Goal: Check status: Check status

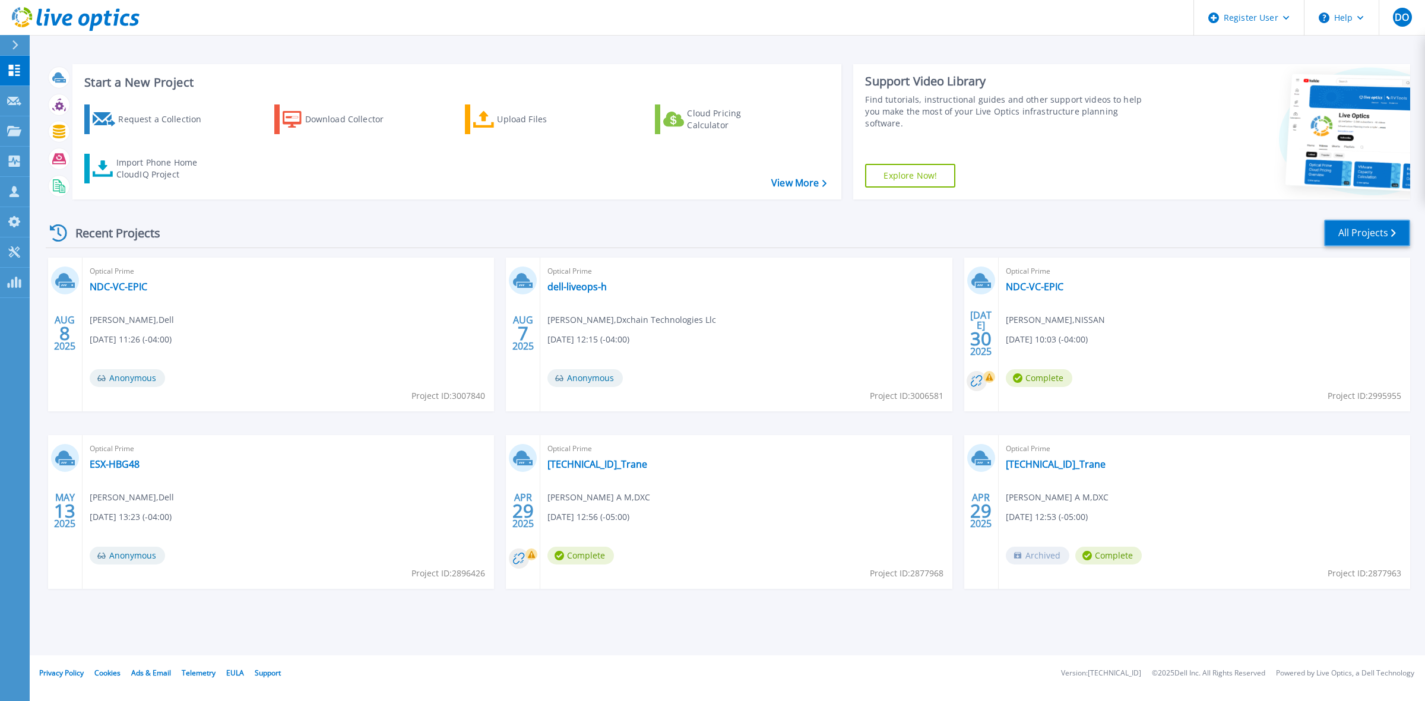
click at [1372, 234] on link "All Projects" at bounding box center [1367, 233] width 86 height 27
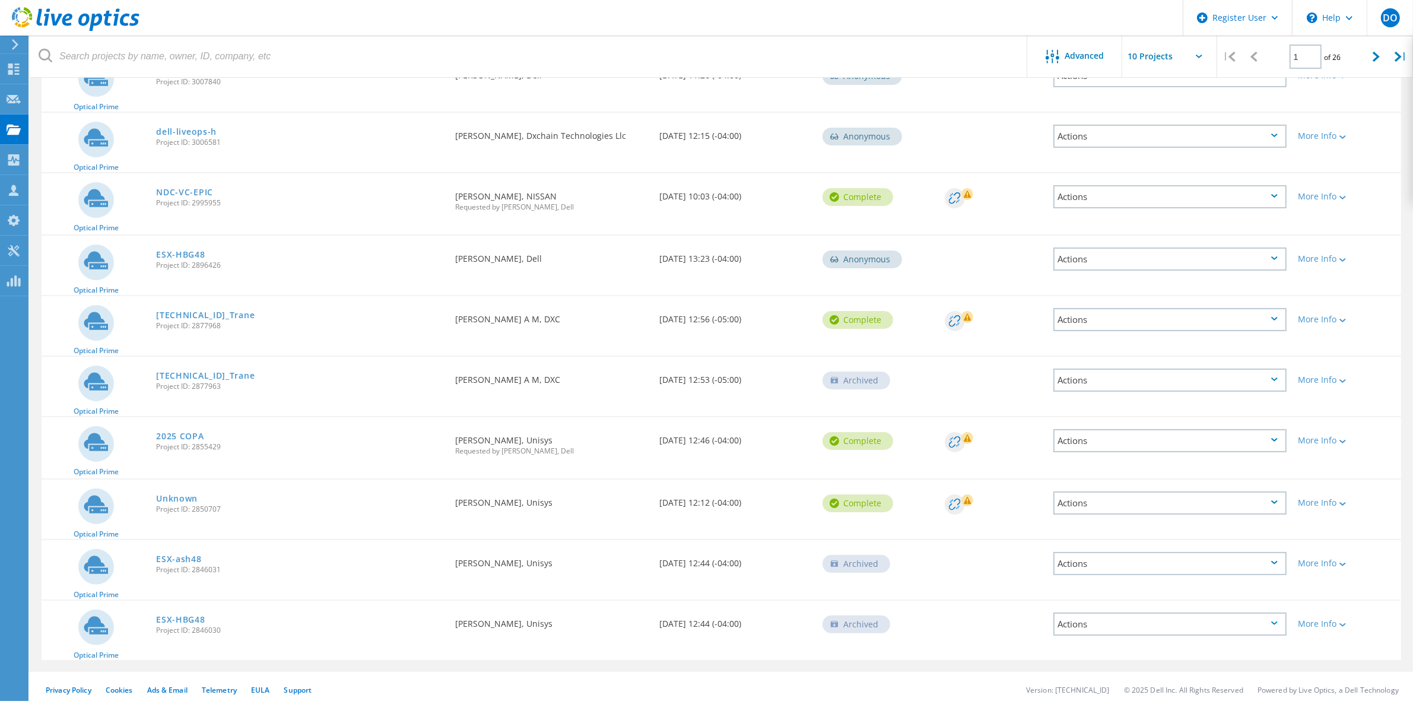
scroll to position [167, 0]
click at [1373, 58] on icon at bounding box center [1376, 57] width 7 height 10
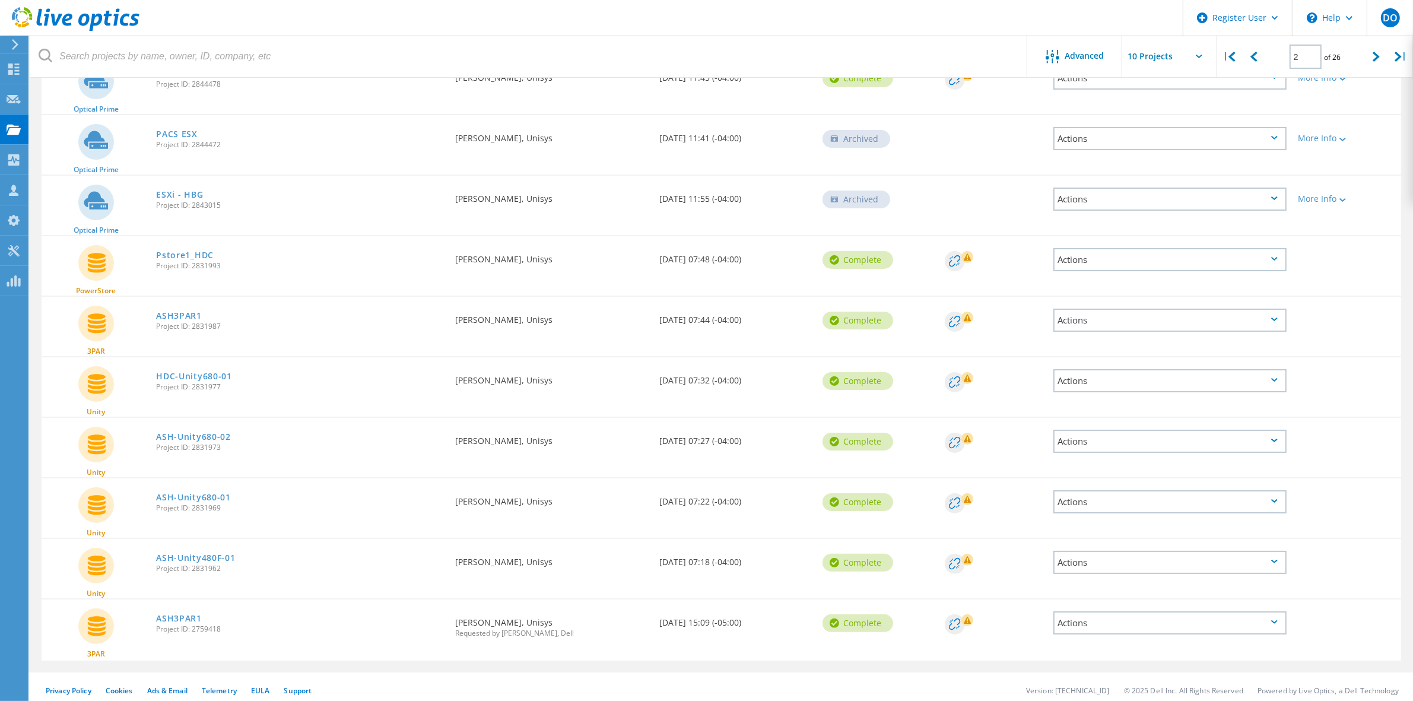
scroll to position [165, 0]
click at [1370, 58] on div at bounding box center [1377, 57] width 24 height 42
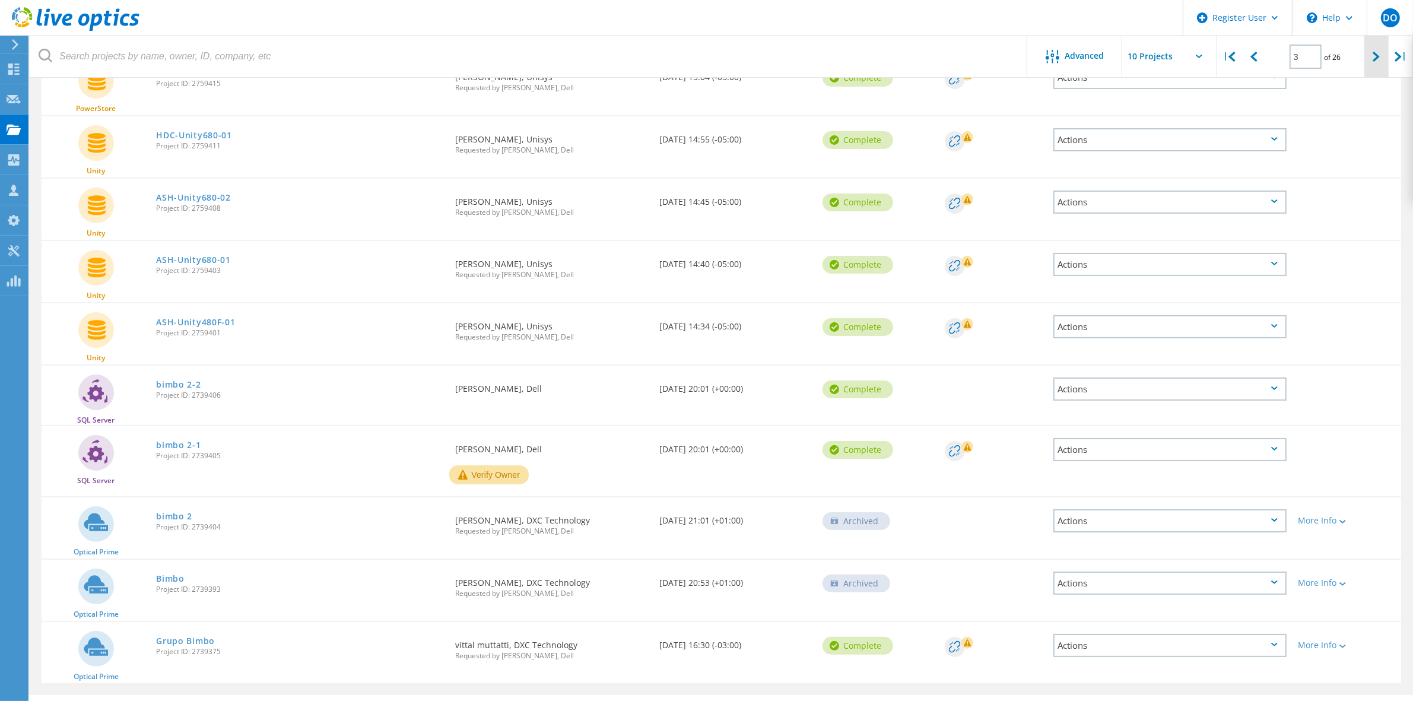
click at [1370, 58] on div at bounding box center [1377, 57] width 24 height 42
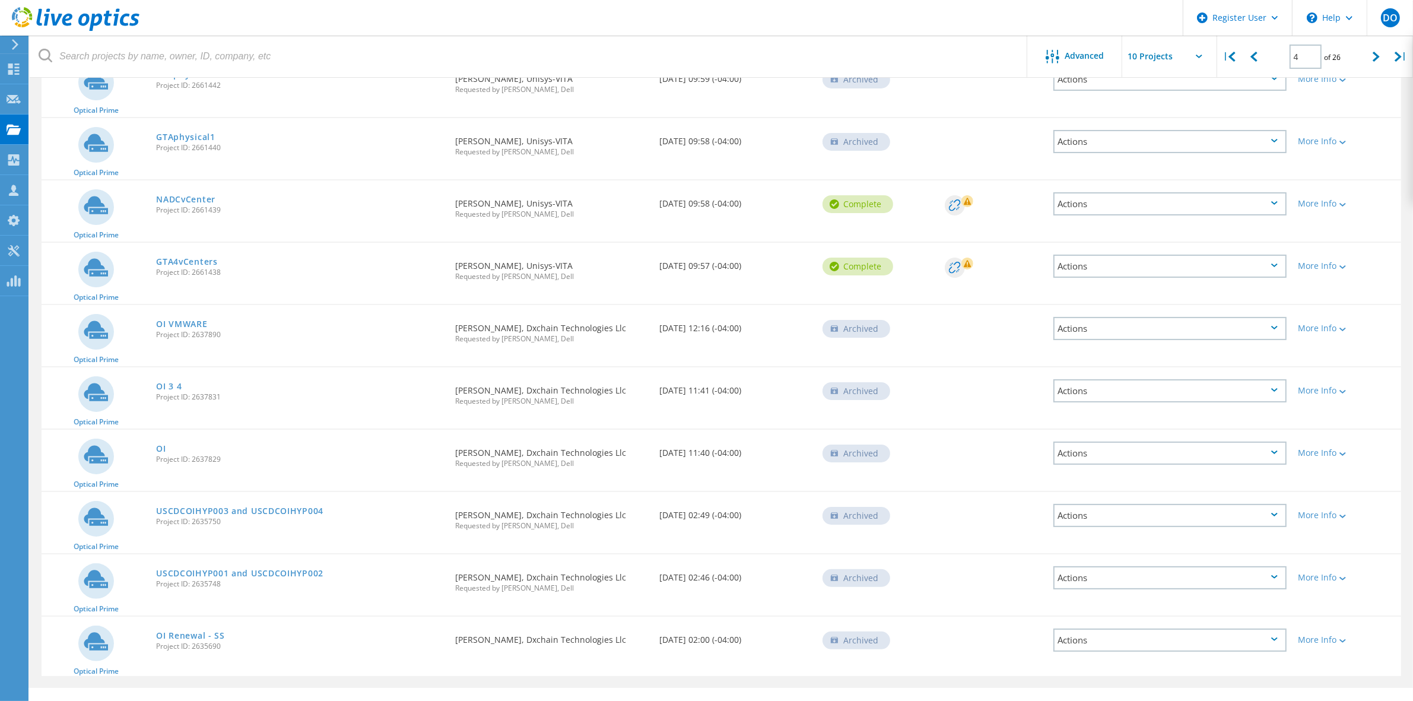
scroll to position [180, 0]
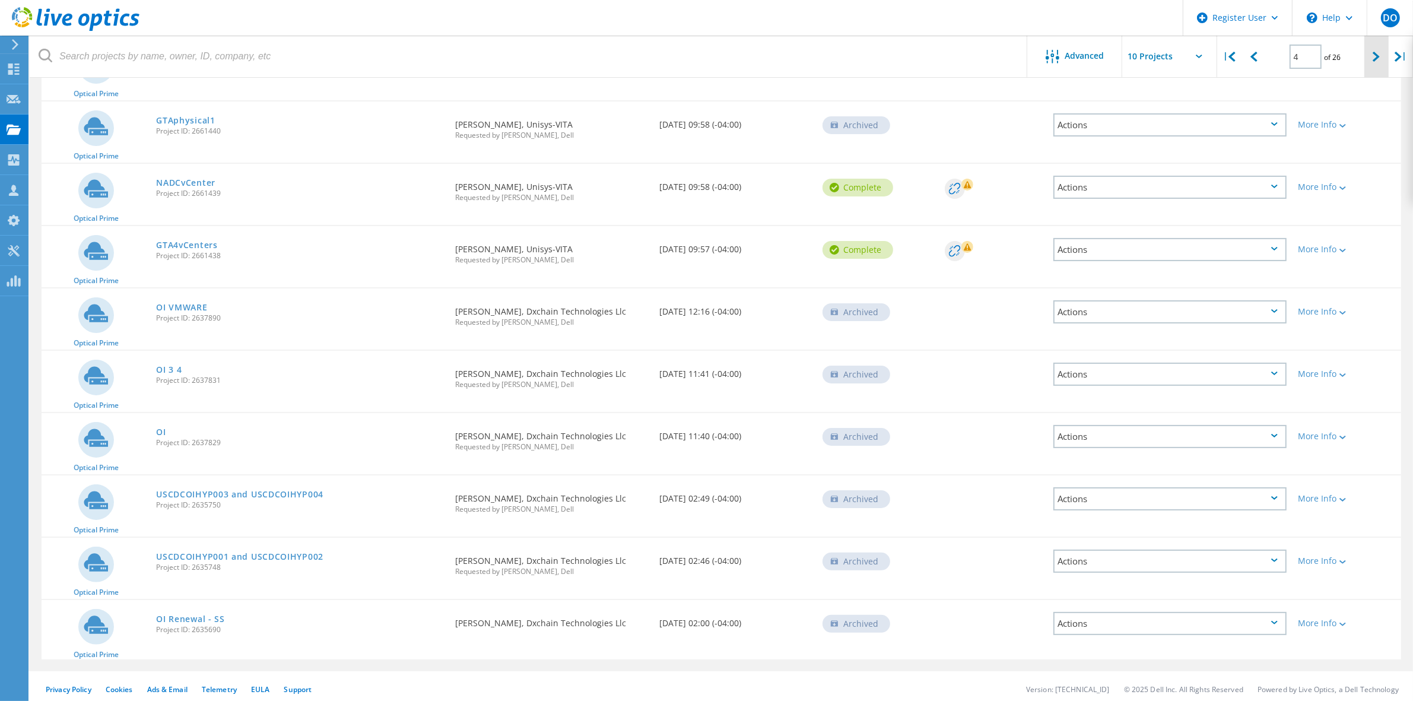
click at [1378, 55] on icon at bounding box center [1376, 57] width 7 height 10
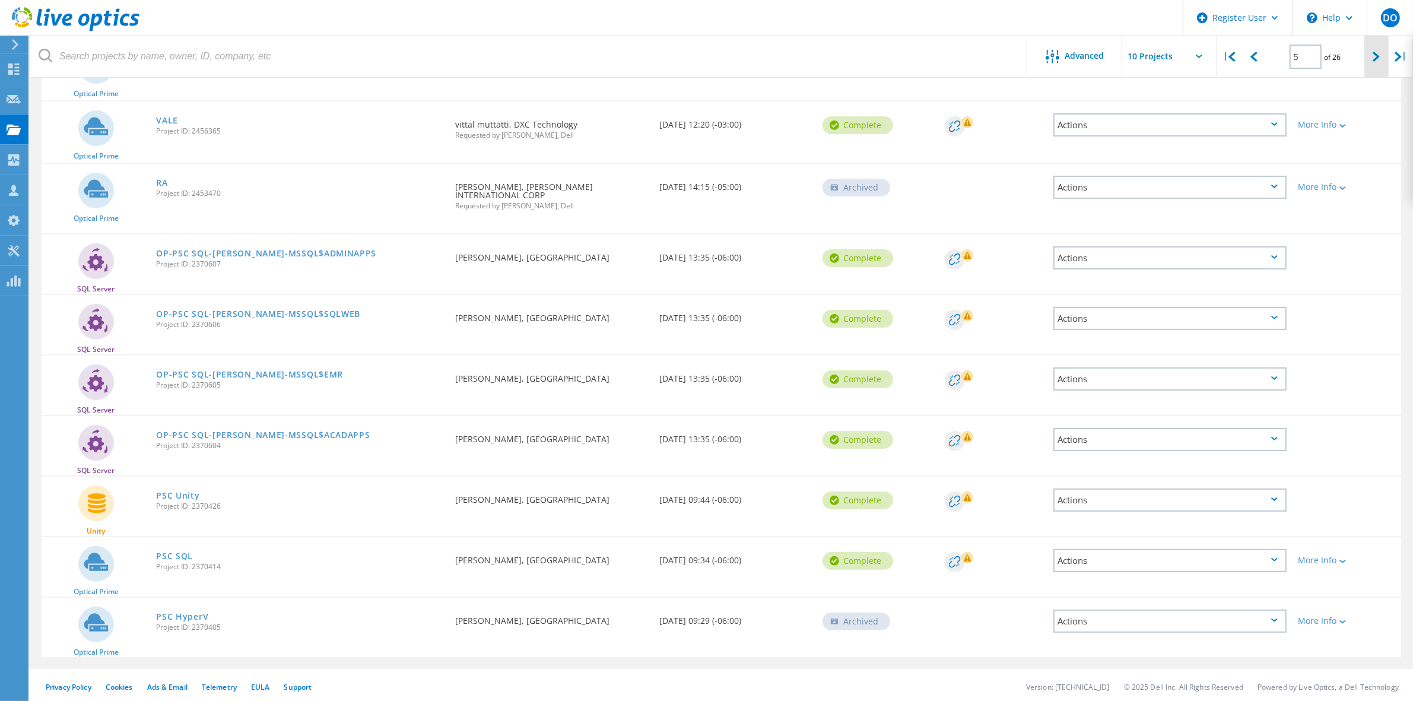
scroll to position [177, 0]
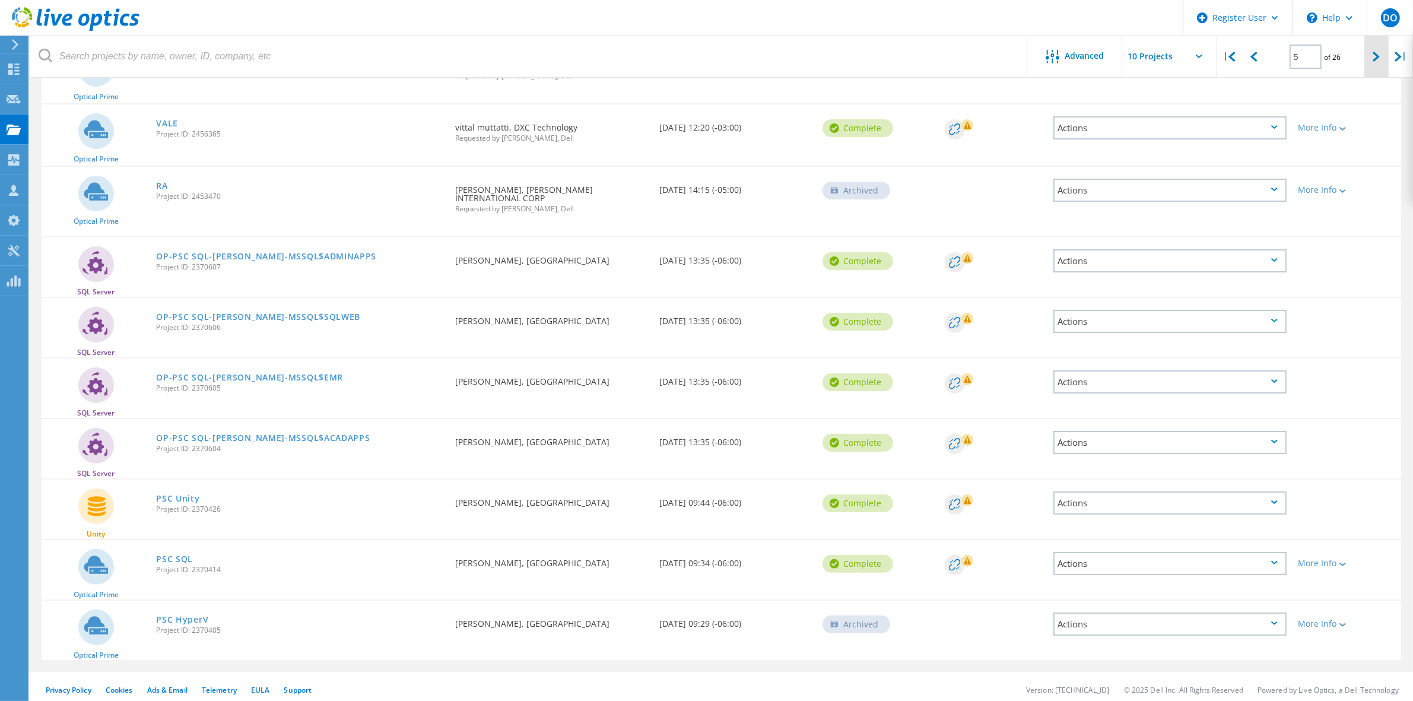
click at [1374, 58] on icon at bounding box center [1376, 57] width 7 height 10
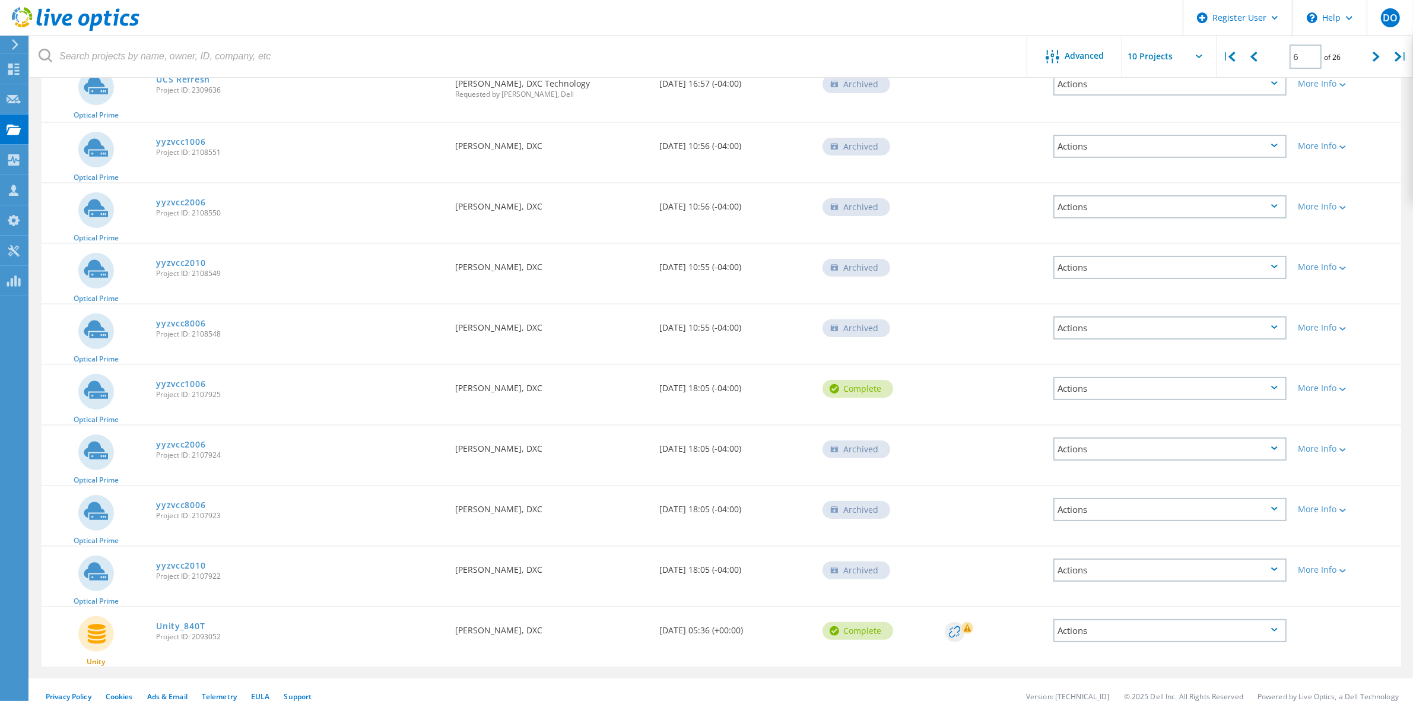
scroll to position [165, 0]
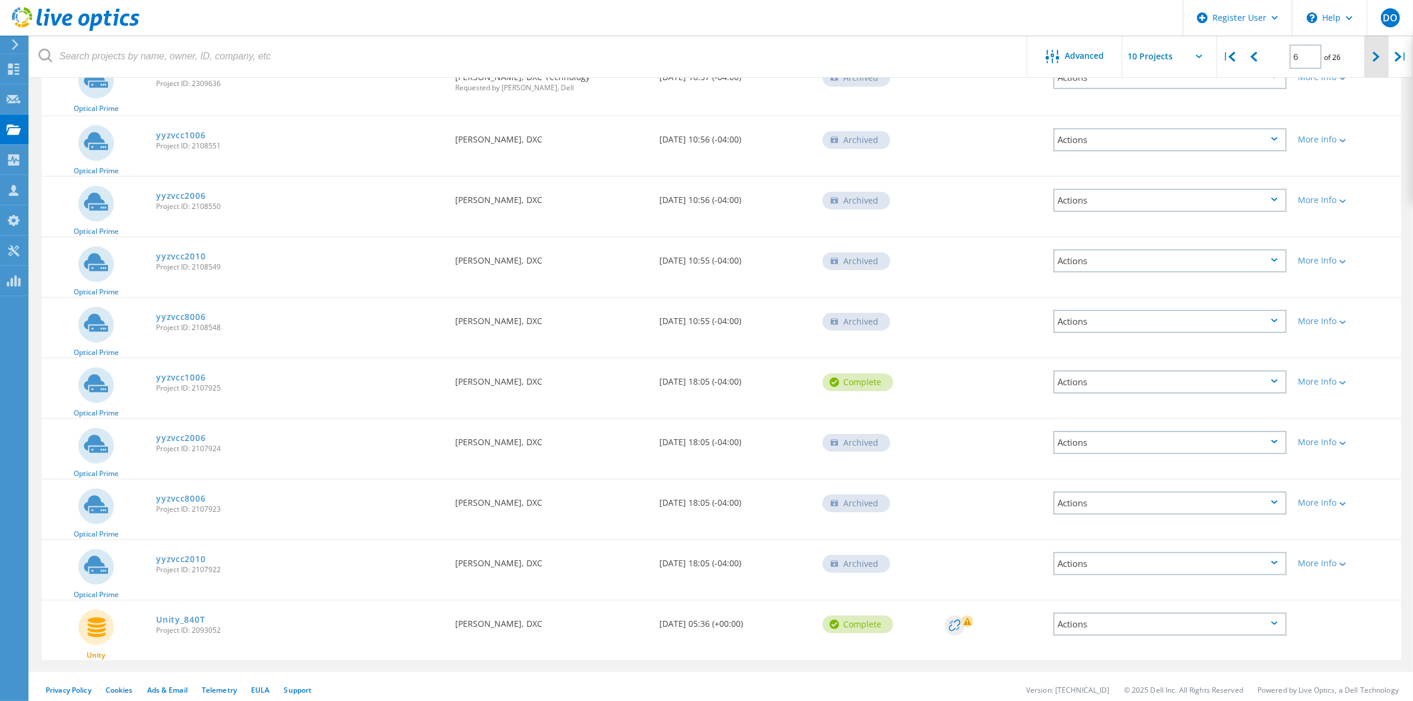
click at [1375, 58] on icon at bounding box center [1376, 57] width 7 height 10
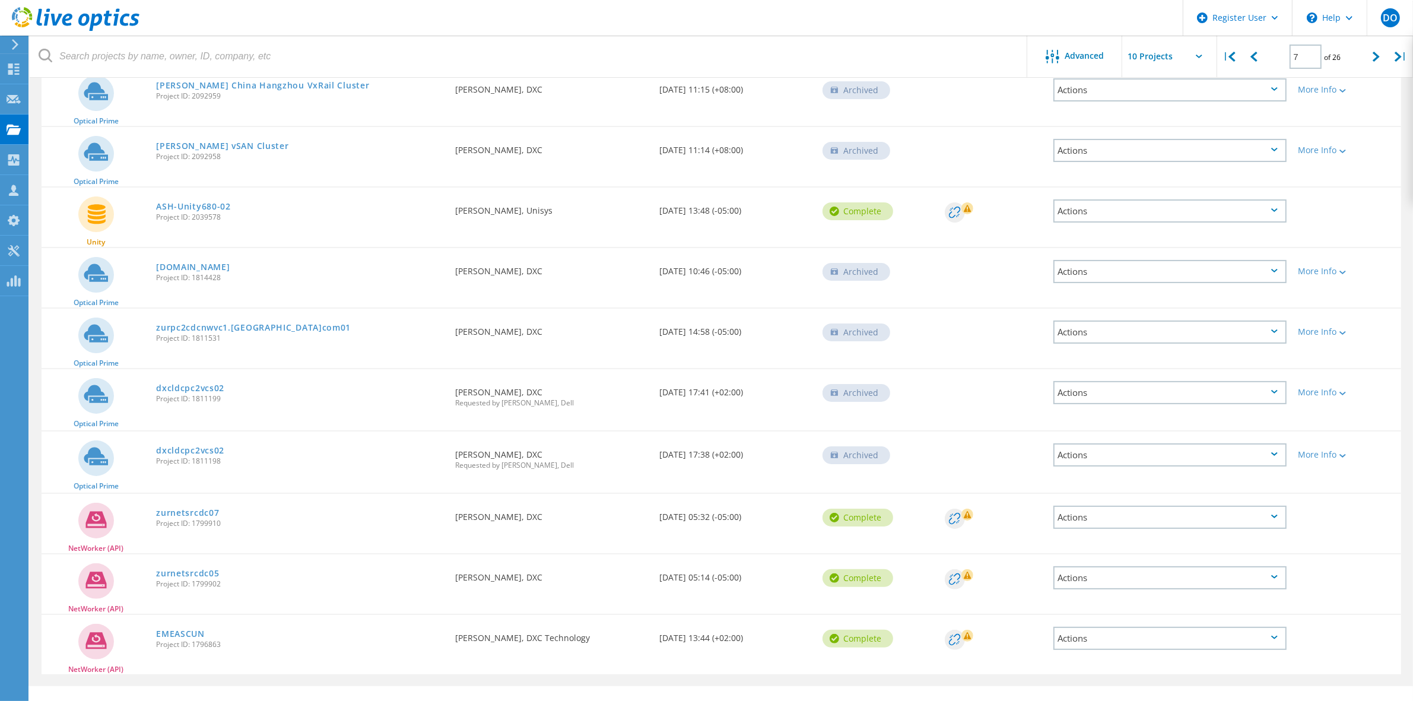
scroll to position [167, 0]
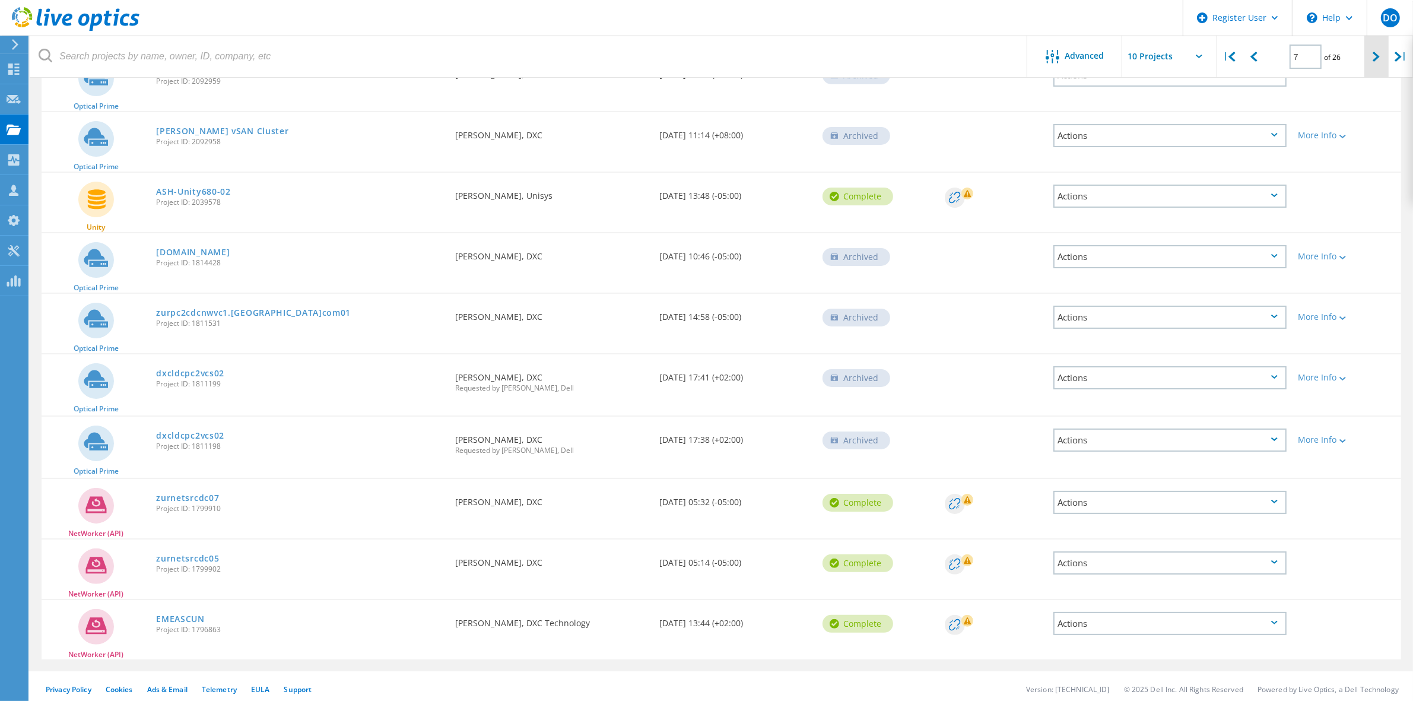
click at [1374, 58] on icon at bounding box center [1376, 57] width 7 height 10
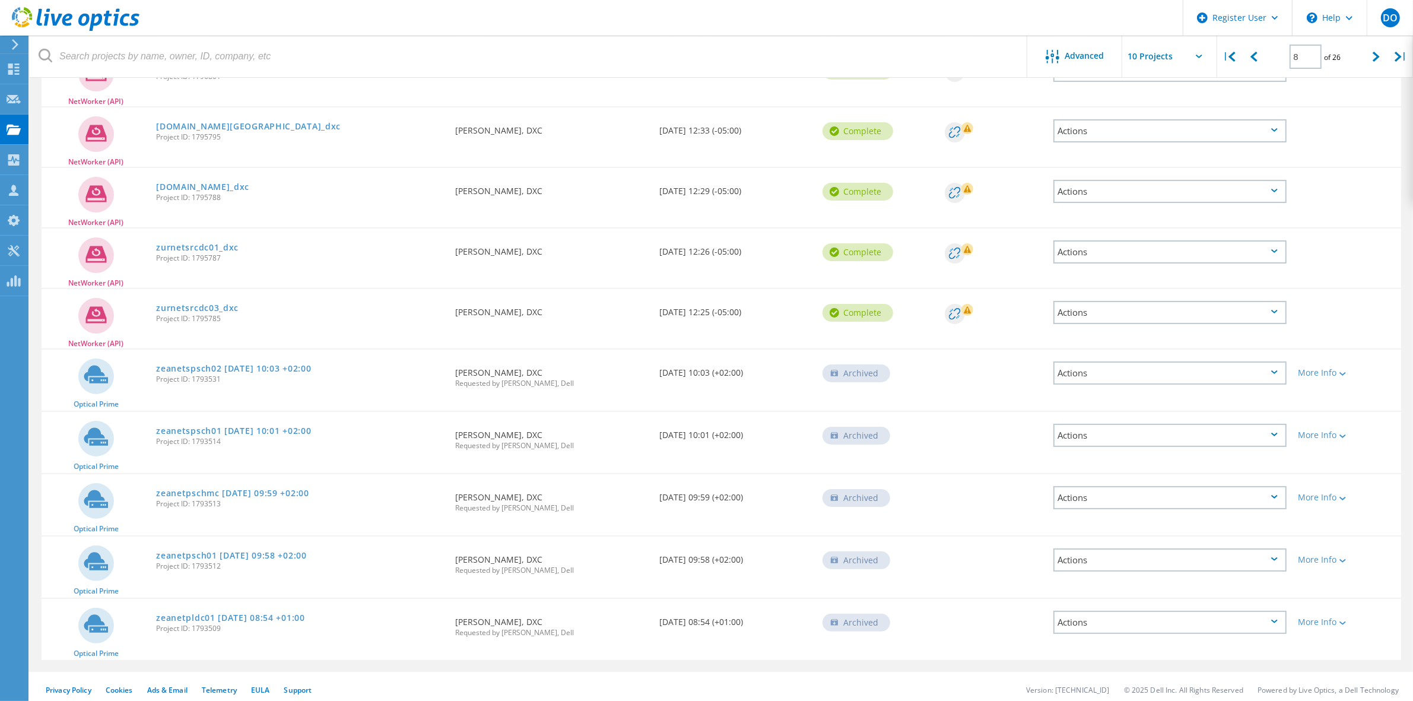
scroll to position [173, 0]
click at [1373, 57] on icon at bounding box center [1376, 57] width 7 height 10
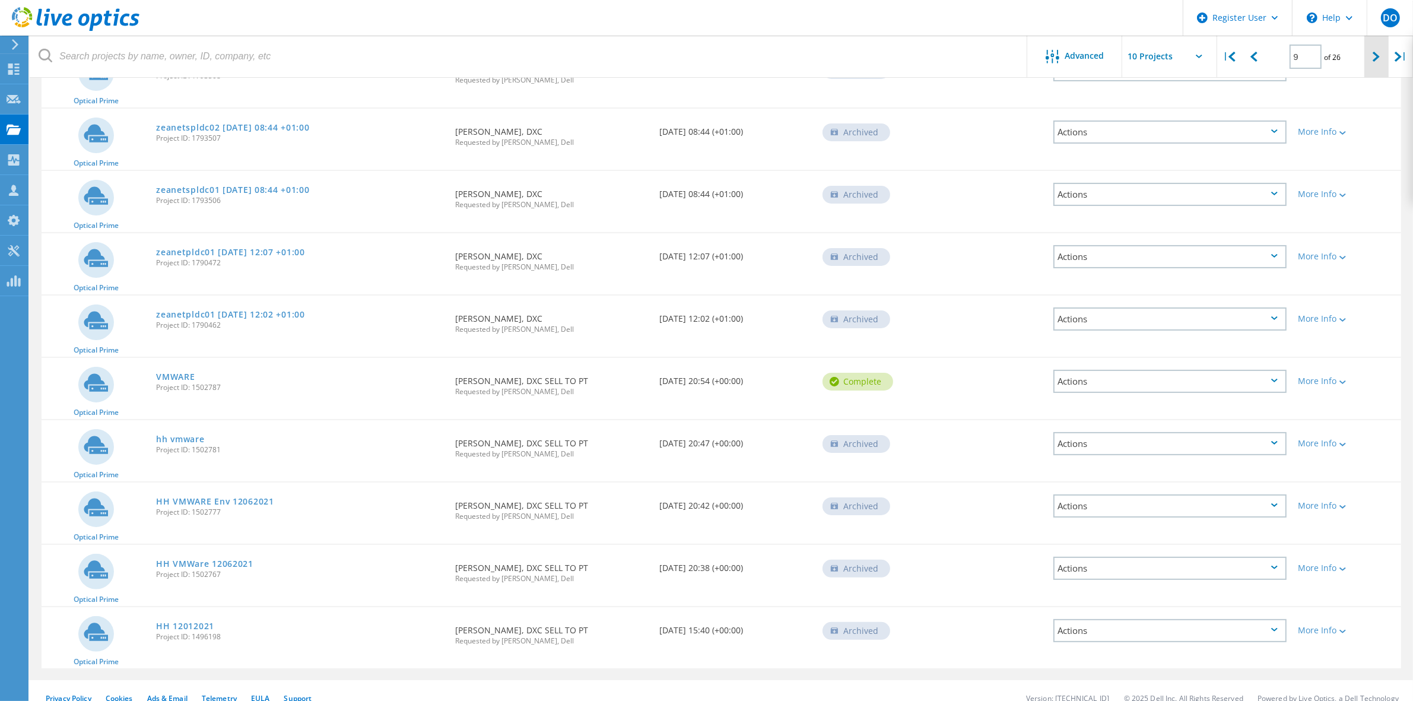
click at [1368, 61] on div at bounding box center [1377, 57] width 24 height 42
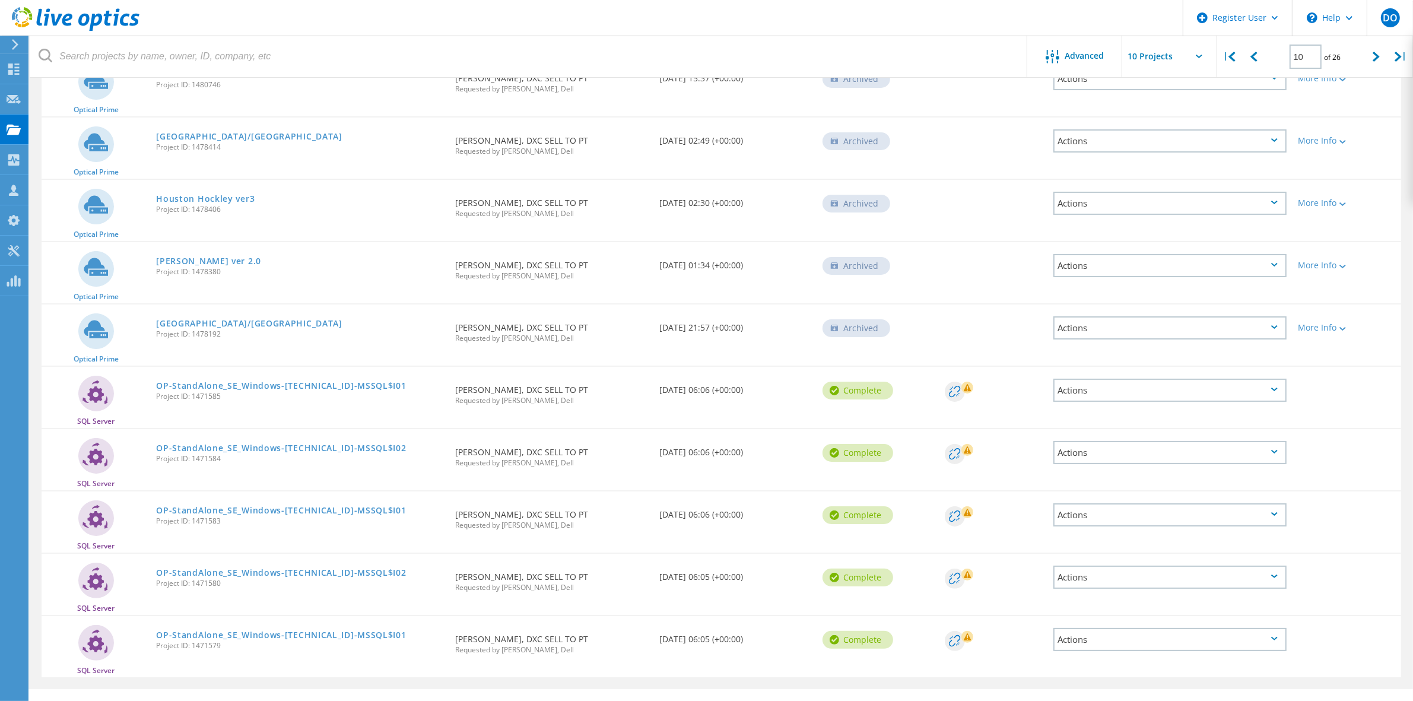
scroll to position [182, 0]
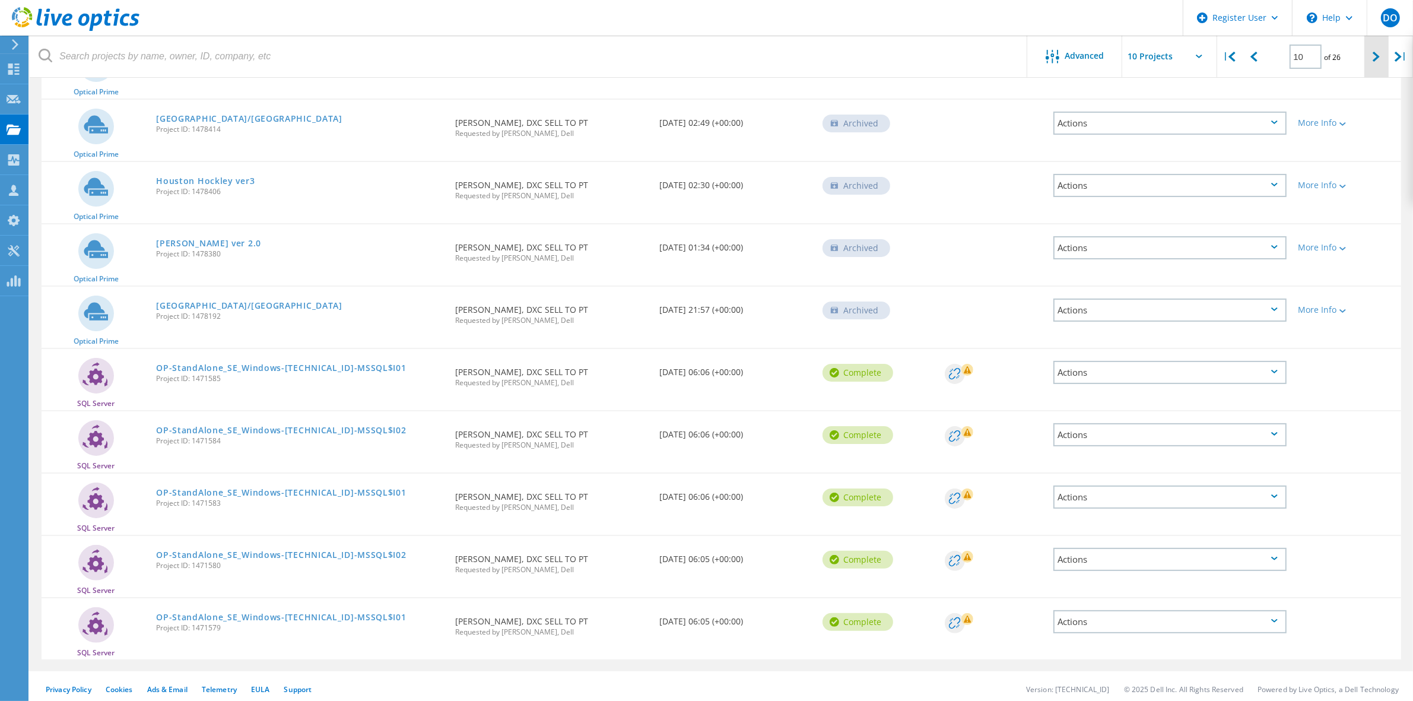
click at [1378, 55] on icon at bounding box center [1376, 57] width 7 height 10
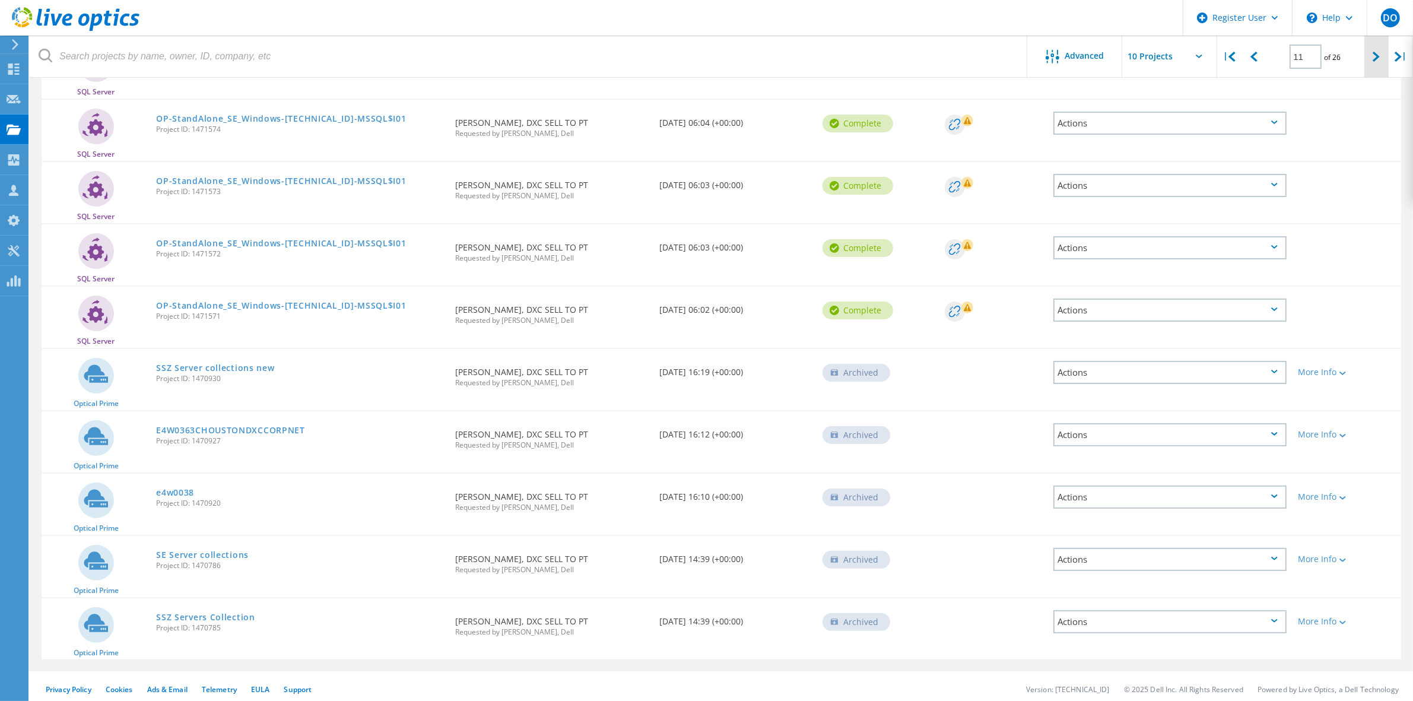
click at [1378, 55] on icon at bounding box center [1376, 57] width 7 height 10
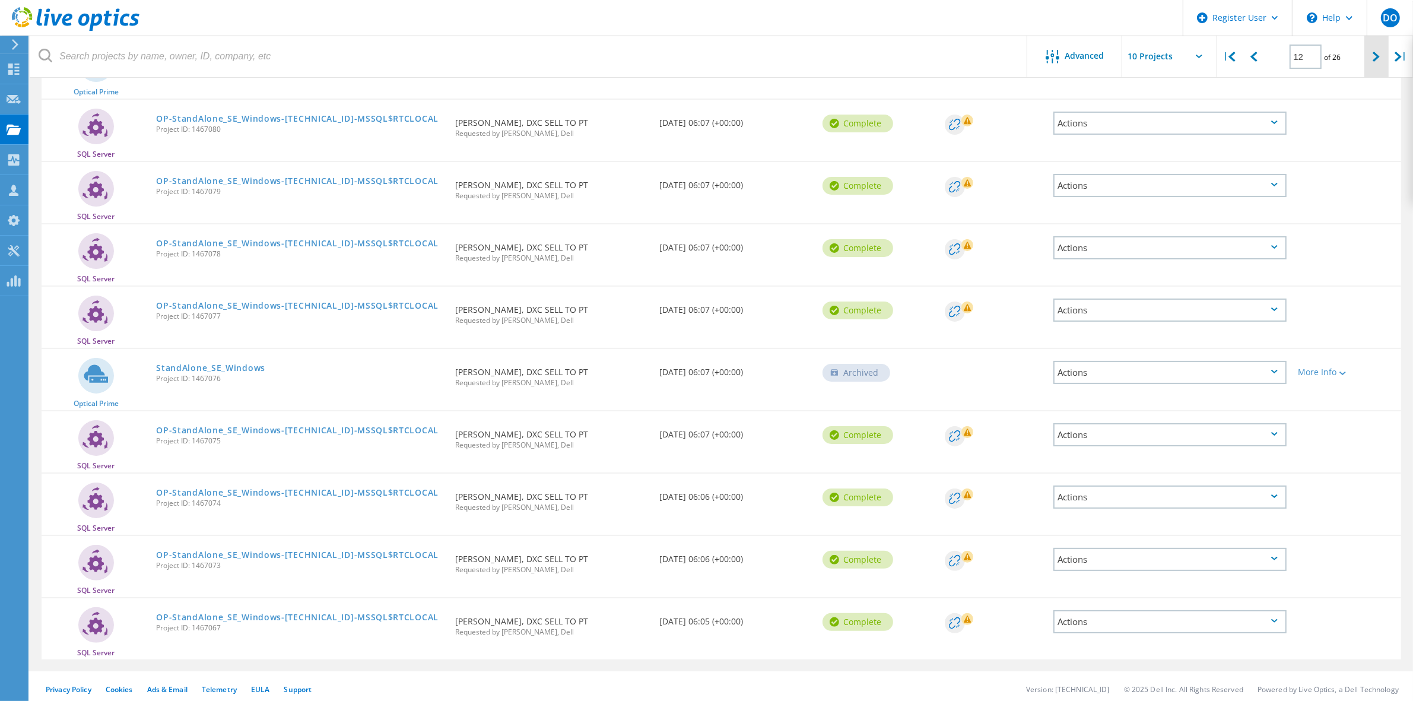
click at [1378, 55] on icon at bounding box center [1376, 57] width 7 height 10
click at [1378, 56] on icon at bounding box center [1376, 57] width 7 height 10
type input "16"
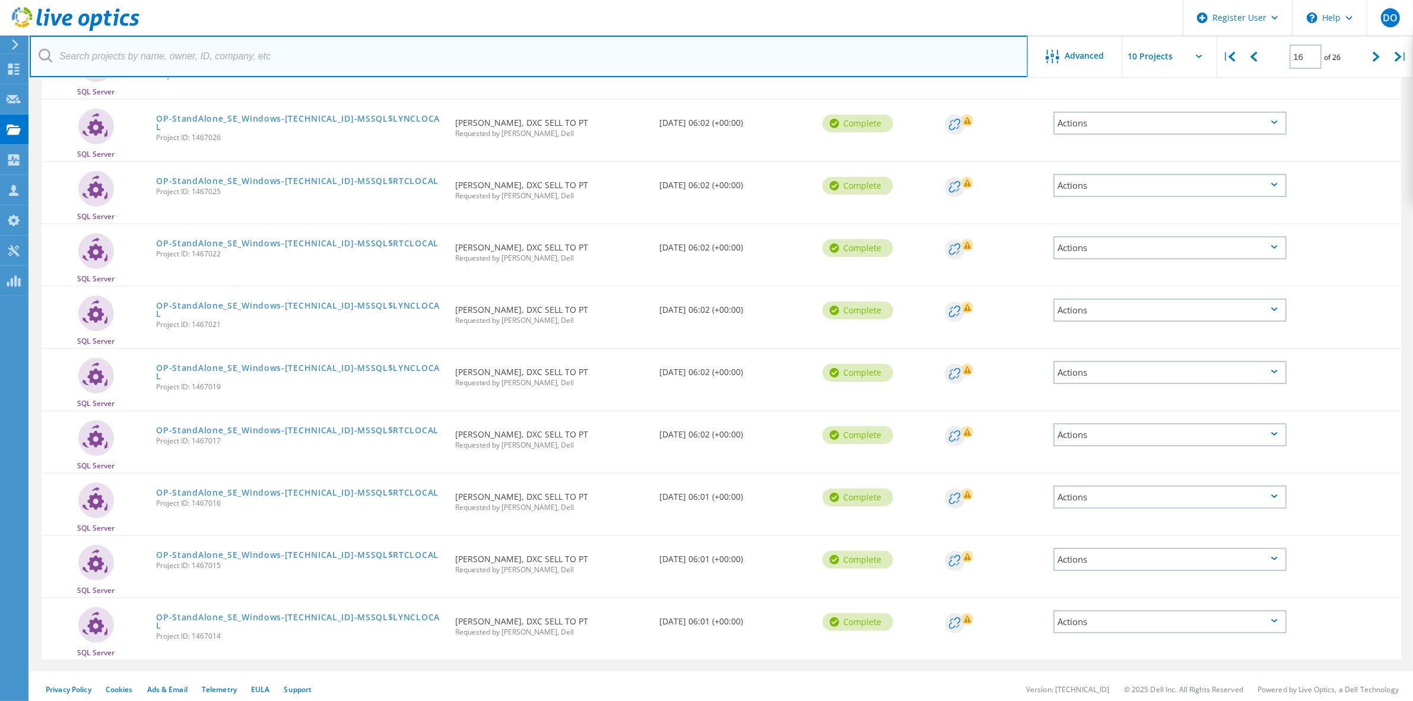
click at [398, 64] on input "text" at bounding box center [529, 57] width 998 height 42
type input "vita"
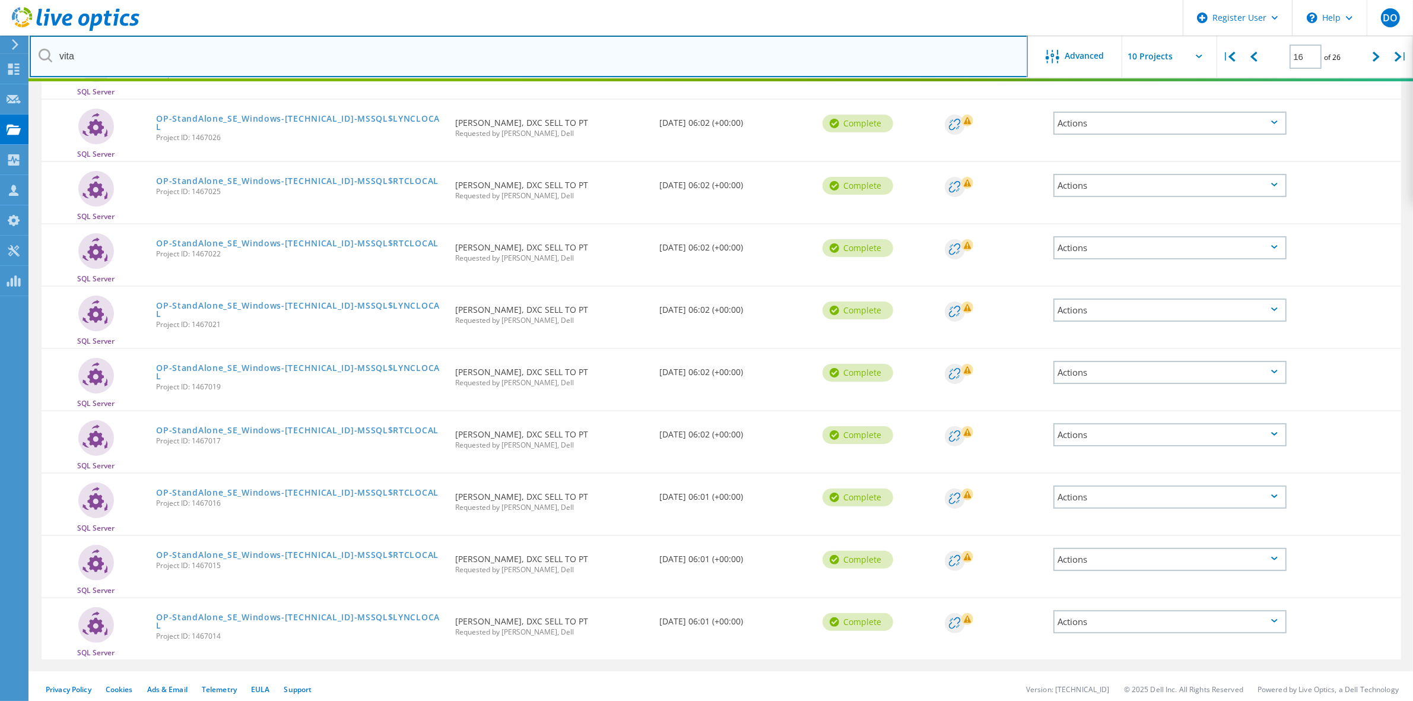
type input "1"
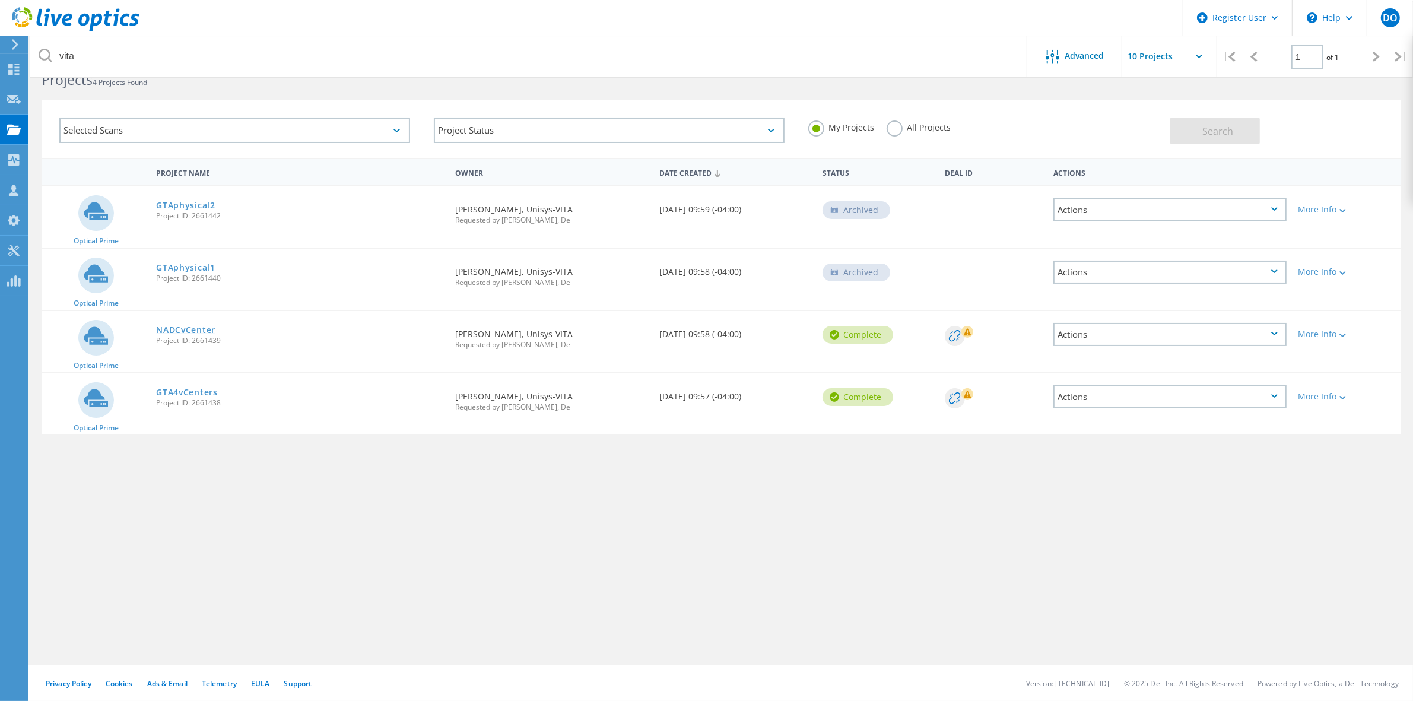
click at [200, 331] on link "NADCvCenter" at bounding box center [185, 330] width 59 height 8
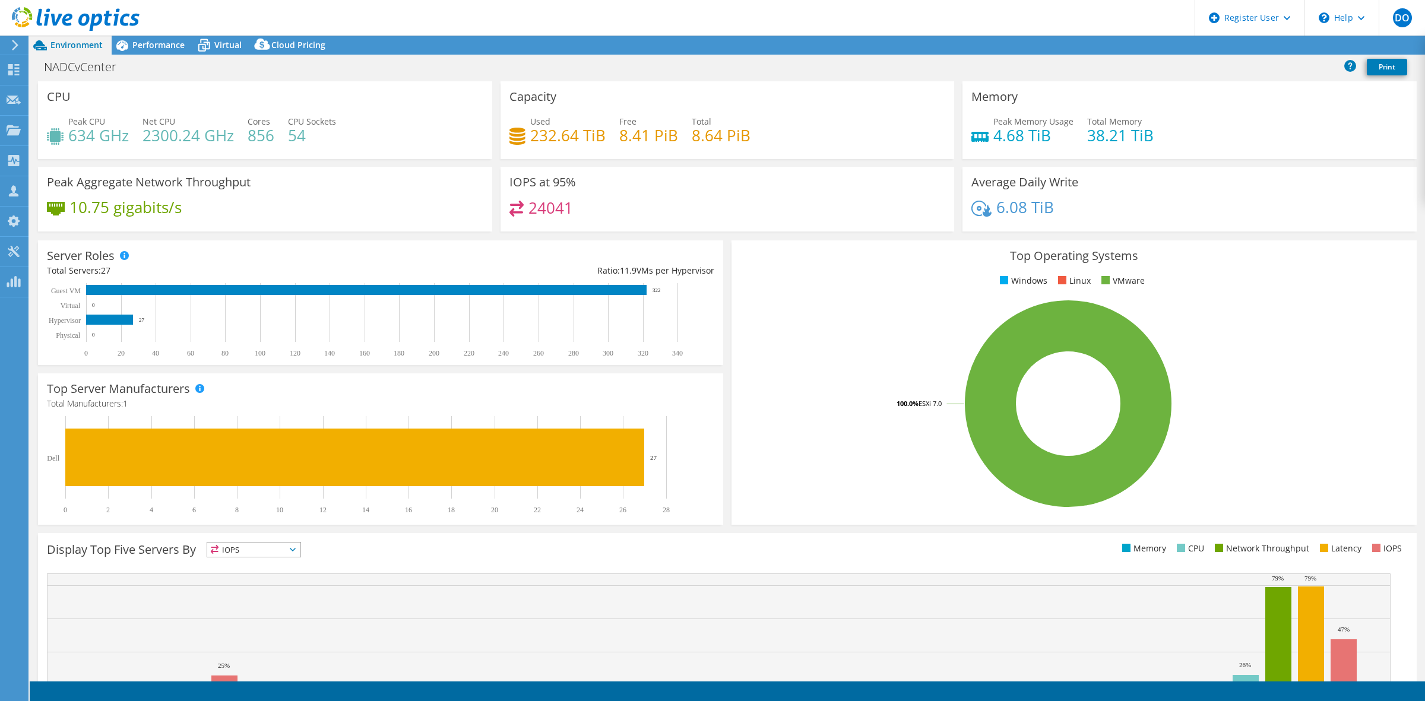
select select "USD"
click at [173, 46] on span "Performance" at bounding box center [158, 44] width 52 height 11
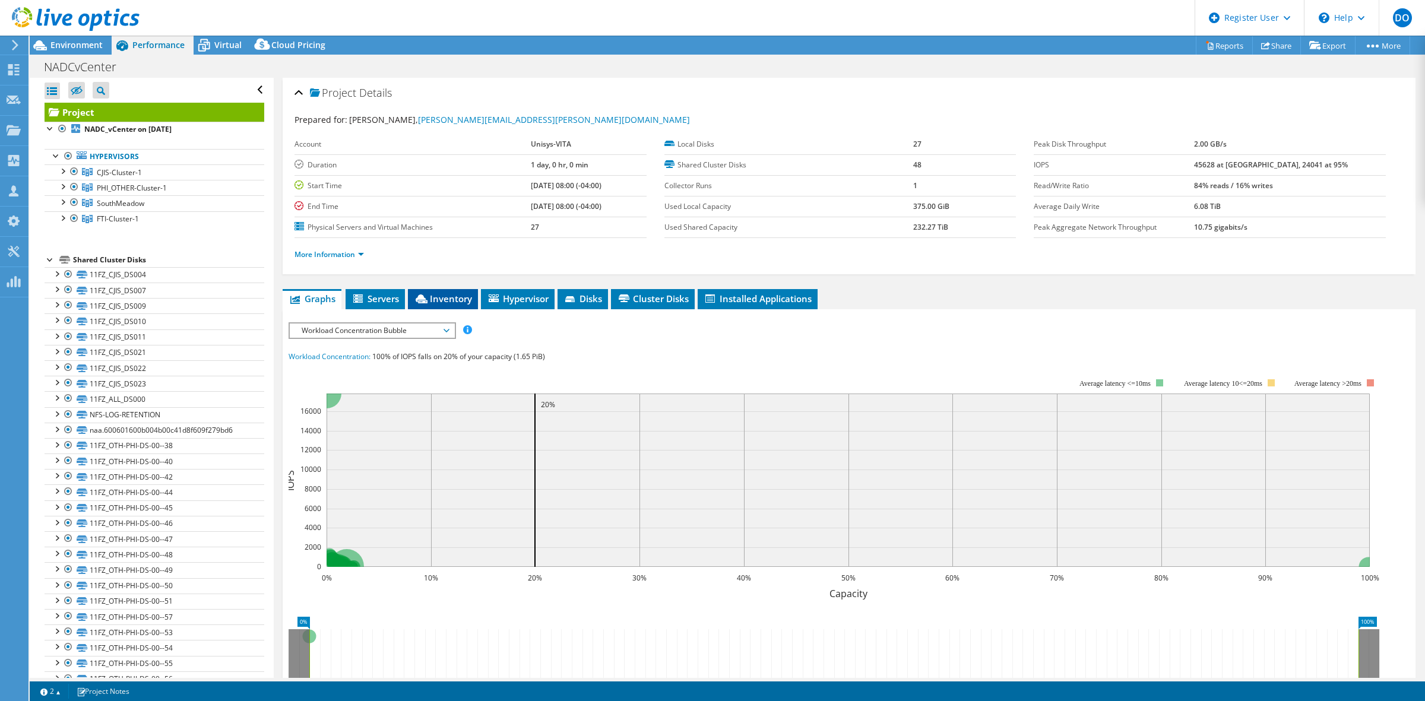
click at [455, 297] on span "Inventory" at bounding box center [443, 299] width 58 height 12
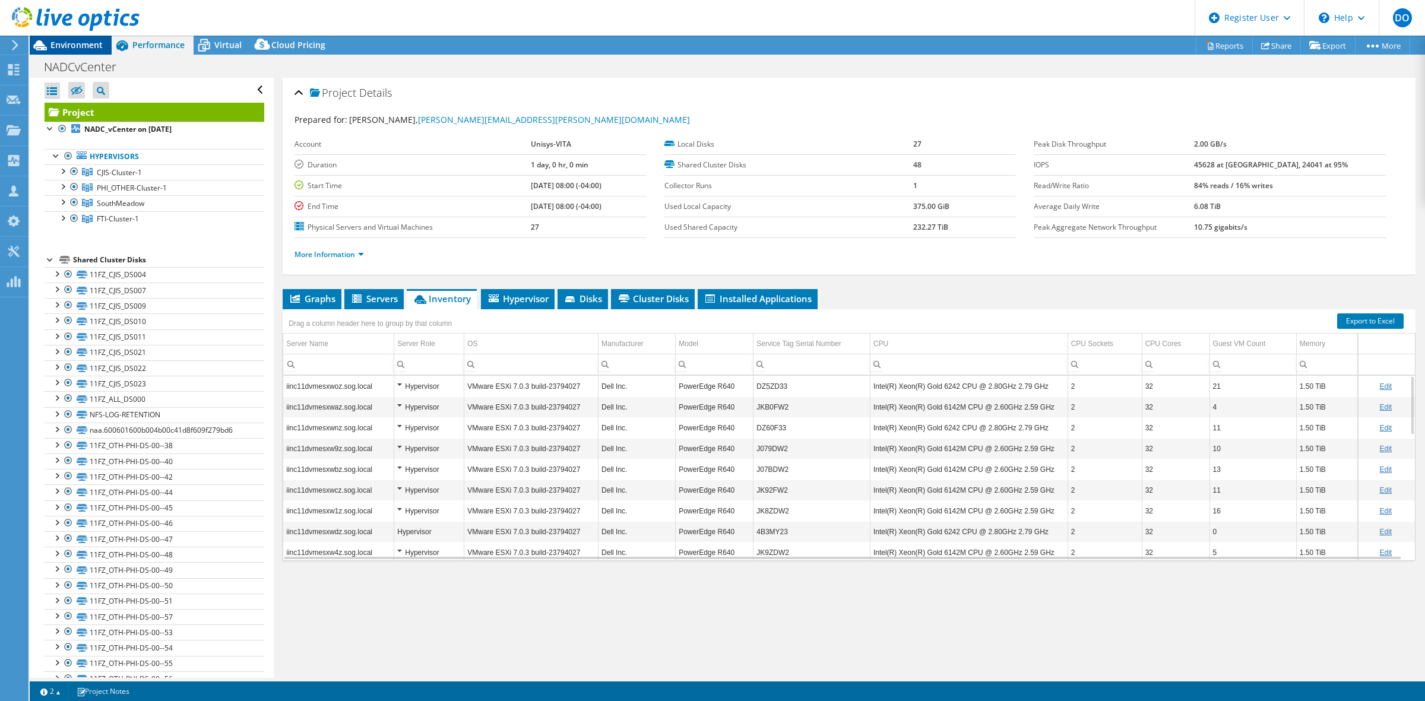
click at [74, 45] on span "Environment" at bounding box center [76, 44] width 52 height 11
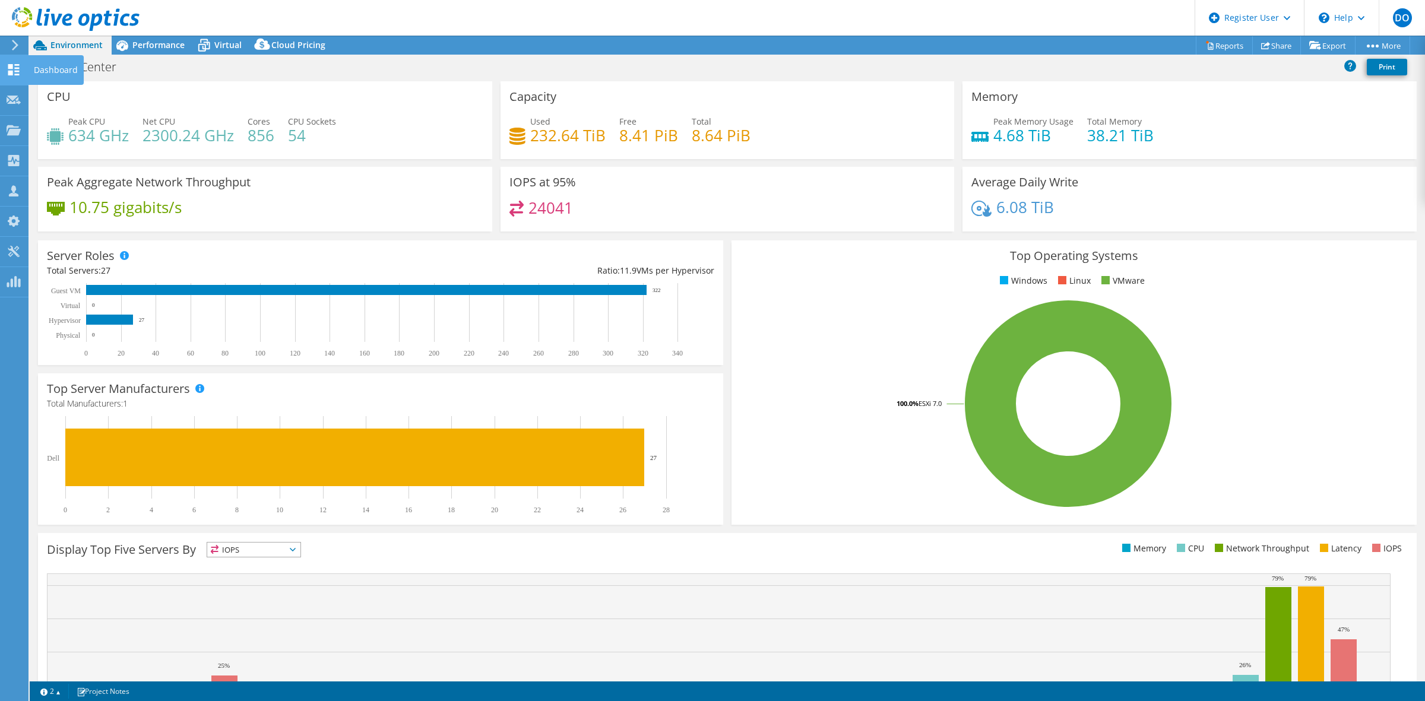
click at [12, 65] on use at bounding box center [13, 69] width 11 height 11
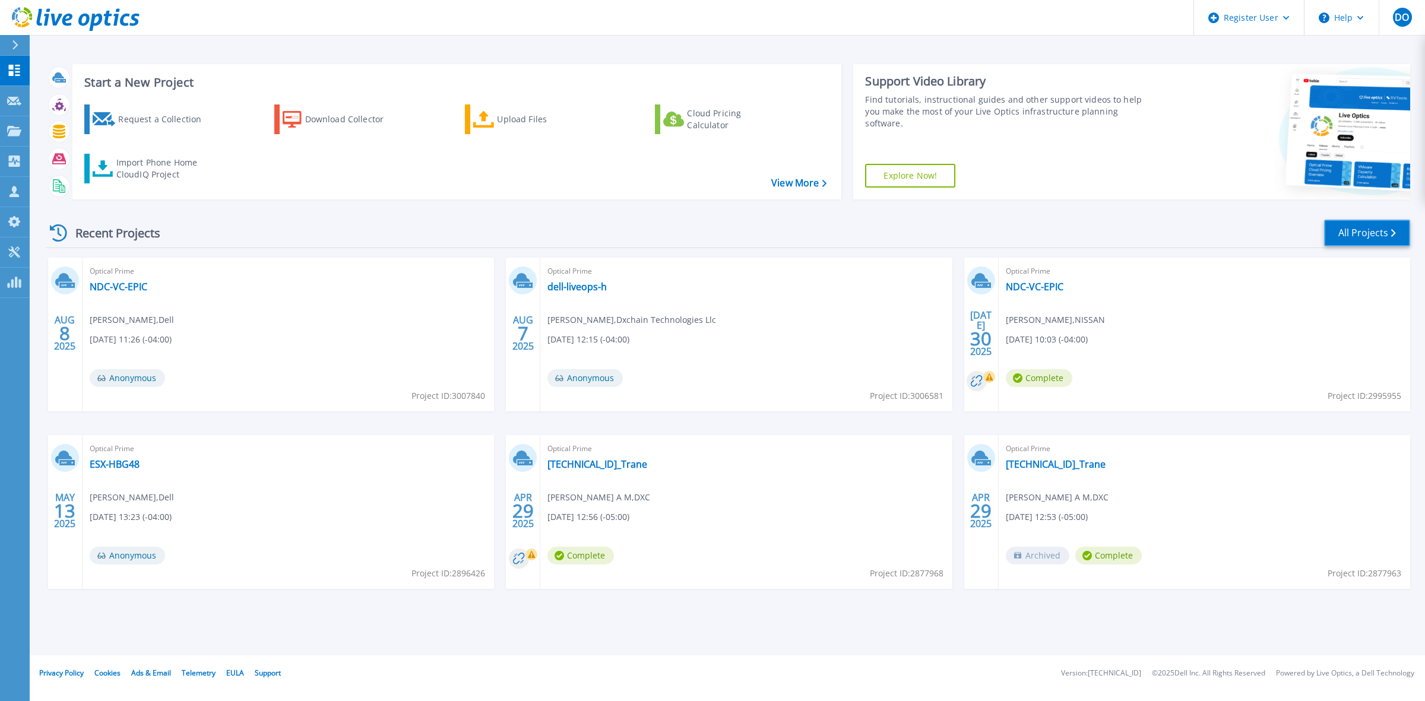
click at [1369, 237] on link "All Projects" at bounding box center [1367, 233] width 86 height 27
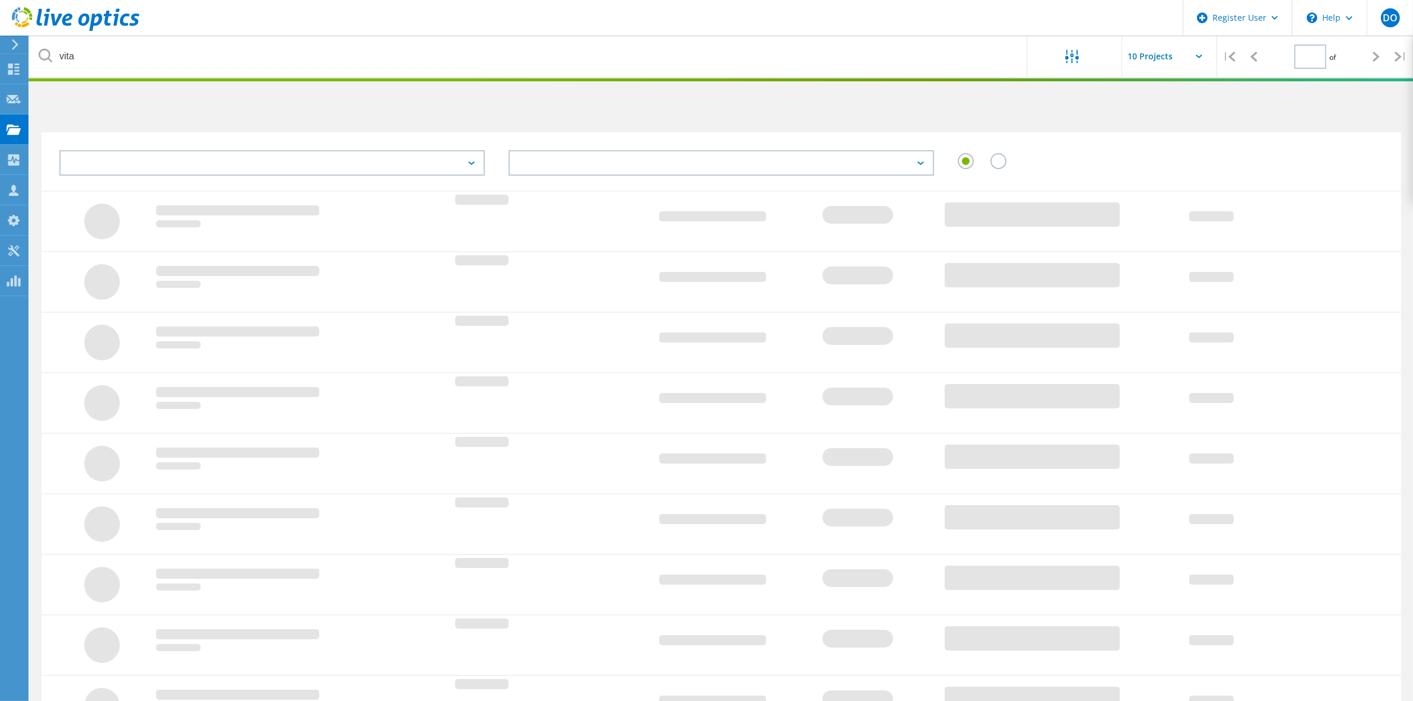
type input "1"
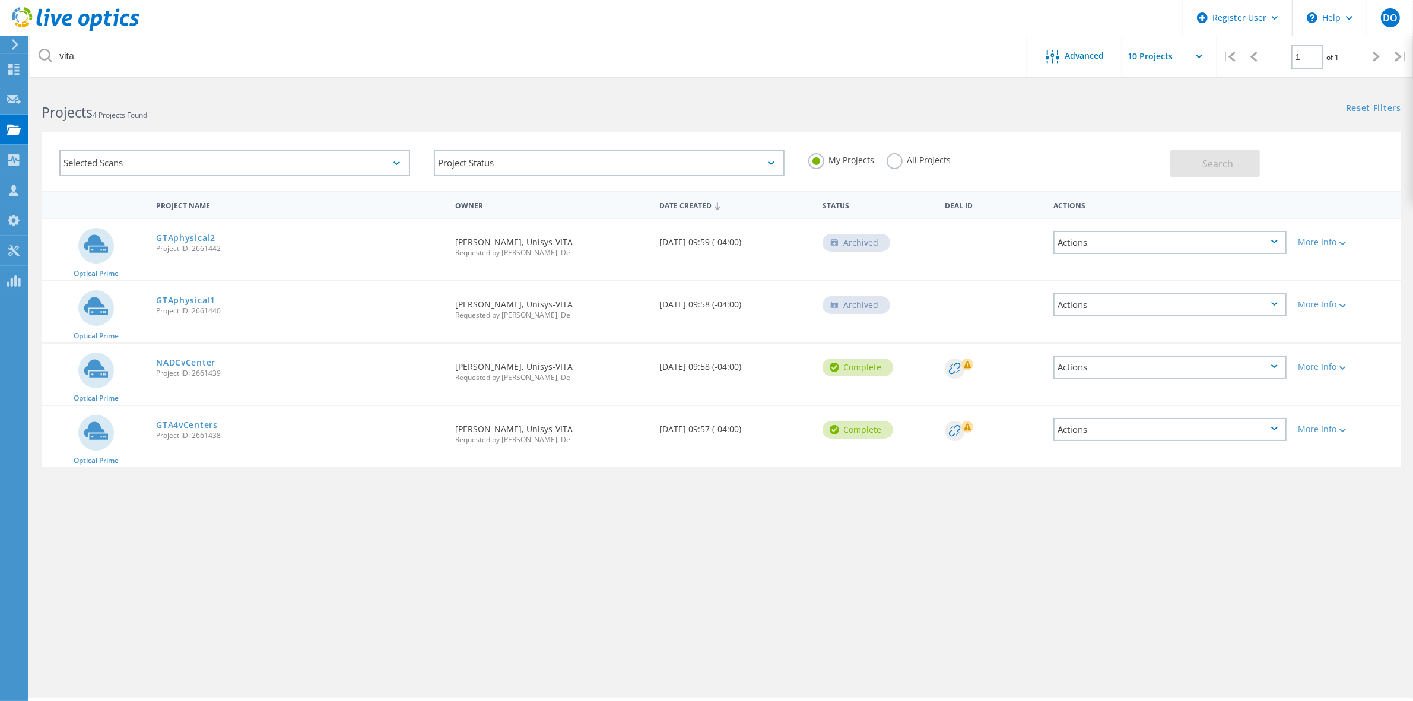
click at [892, 159] on label "All Projects" at bounding box center [919, 158] width 65 height 11
click at [0, 0] on input "All Projects" at bounding box center [0, 0] width 0 height 0
click at [1218, 167] on span "Search" at bounding box center [1218, 163] width 31 height 13
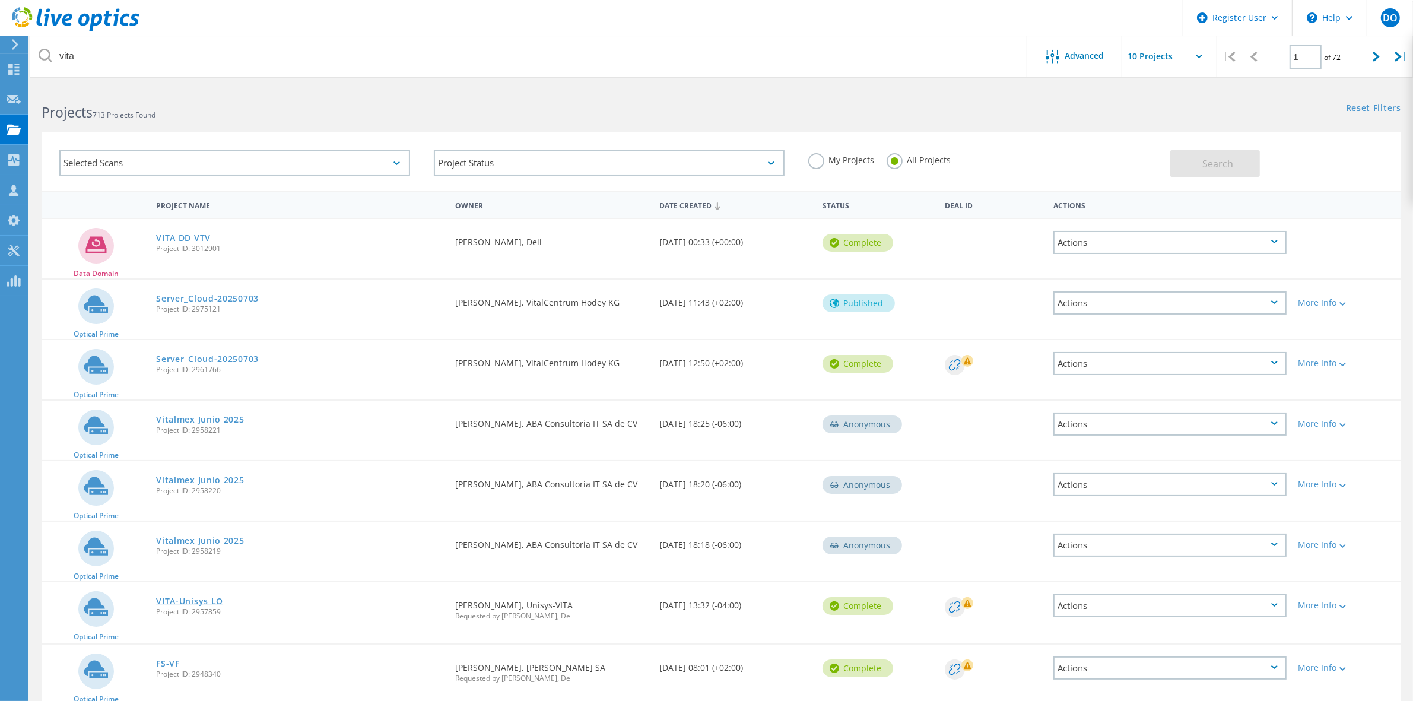
click at [205, 597] on link "VITA-Unisys LO" at bounding box center [189, 601] width 67 height 8
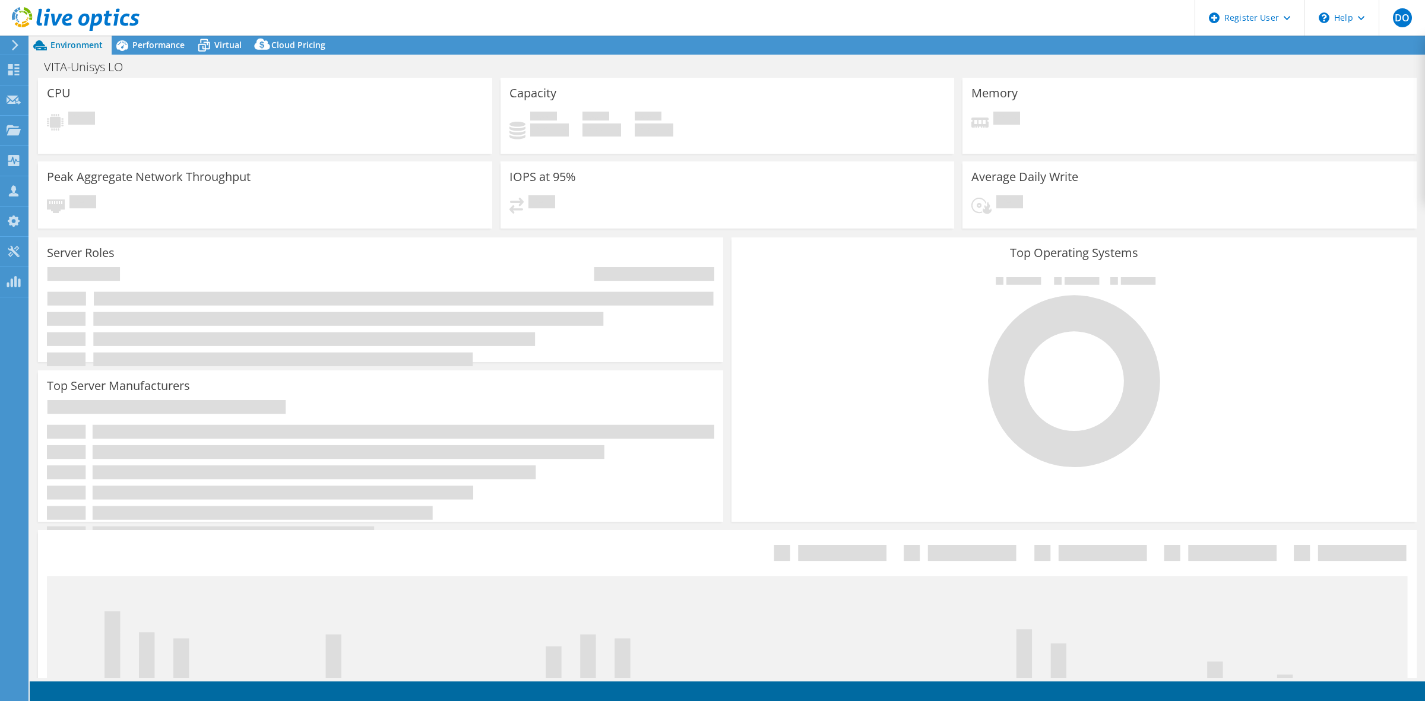
select select "USD"
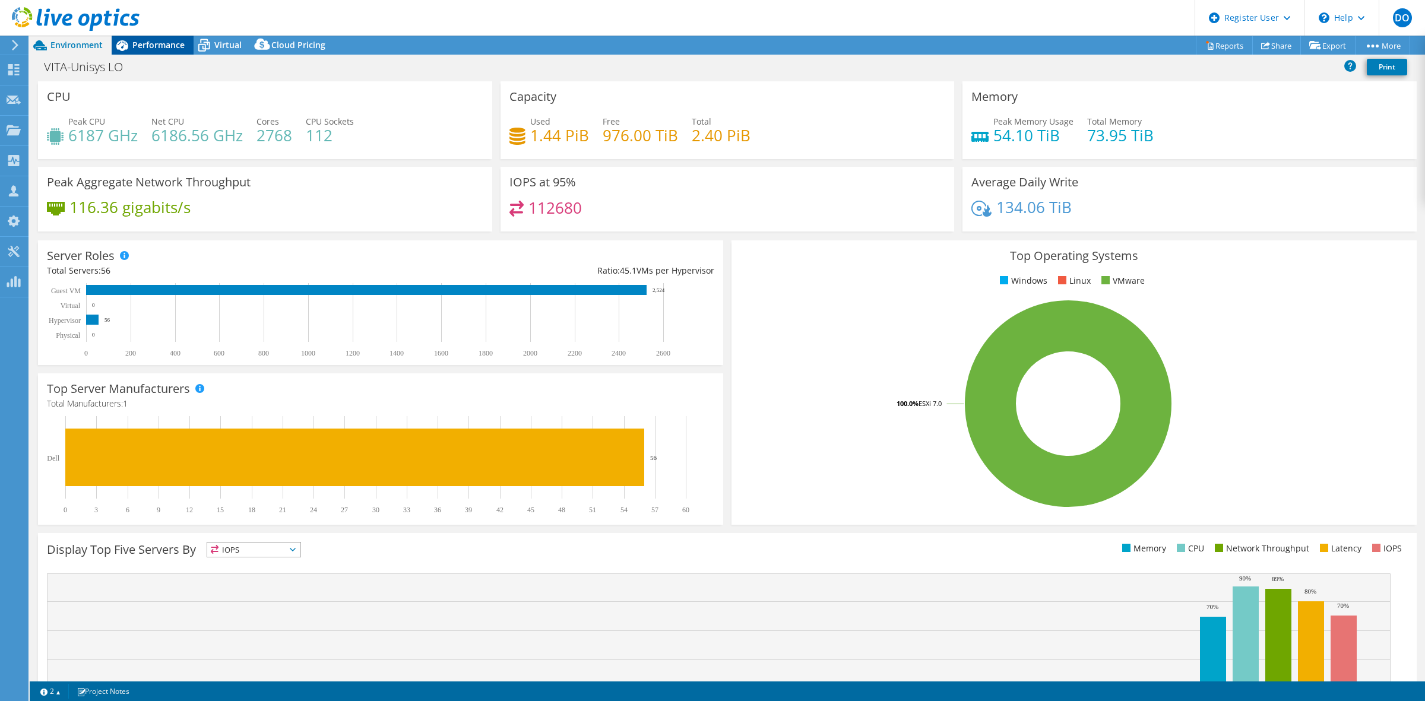
click at [161, 46] on span "Performance" at bounding box center [158, 44] width 52 height 11
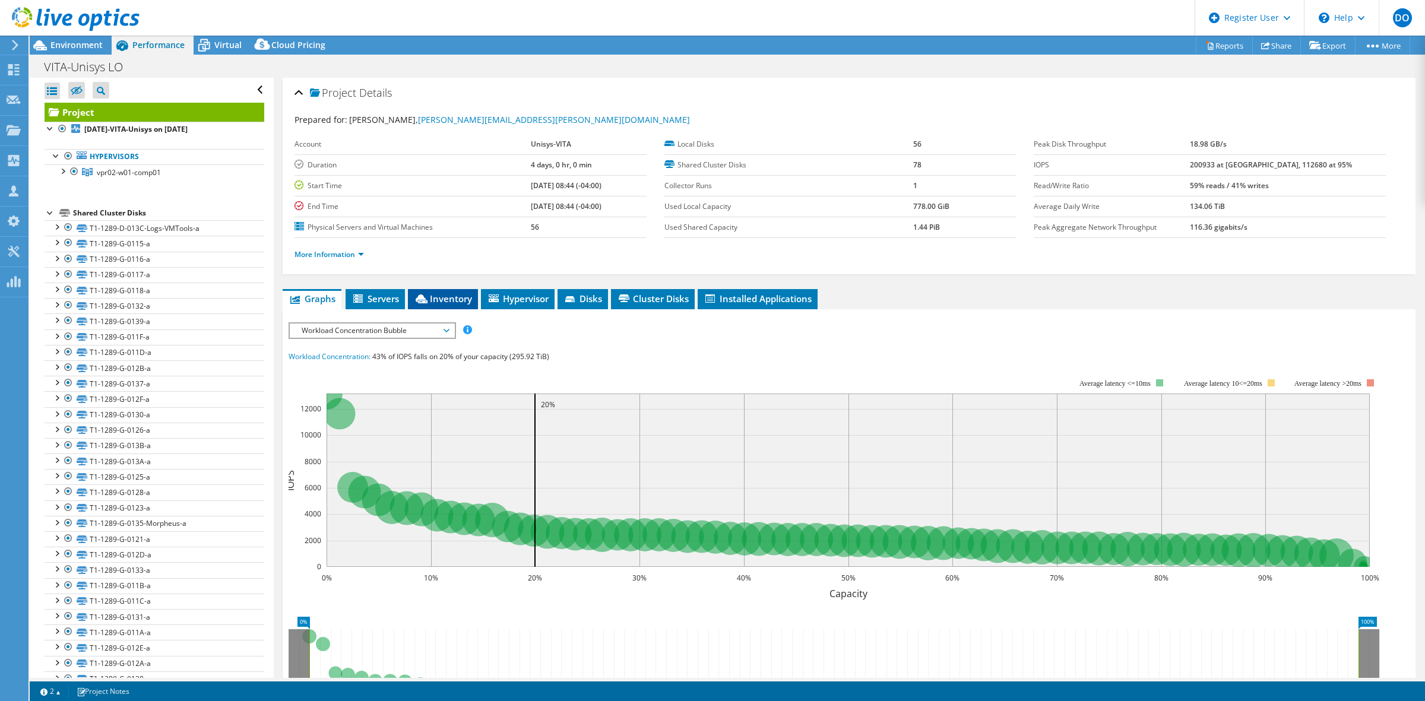
click at [445, 297] on span "Inventory" at bounding box center [443, 299] width 58 height 12
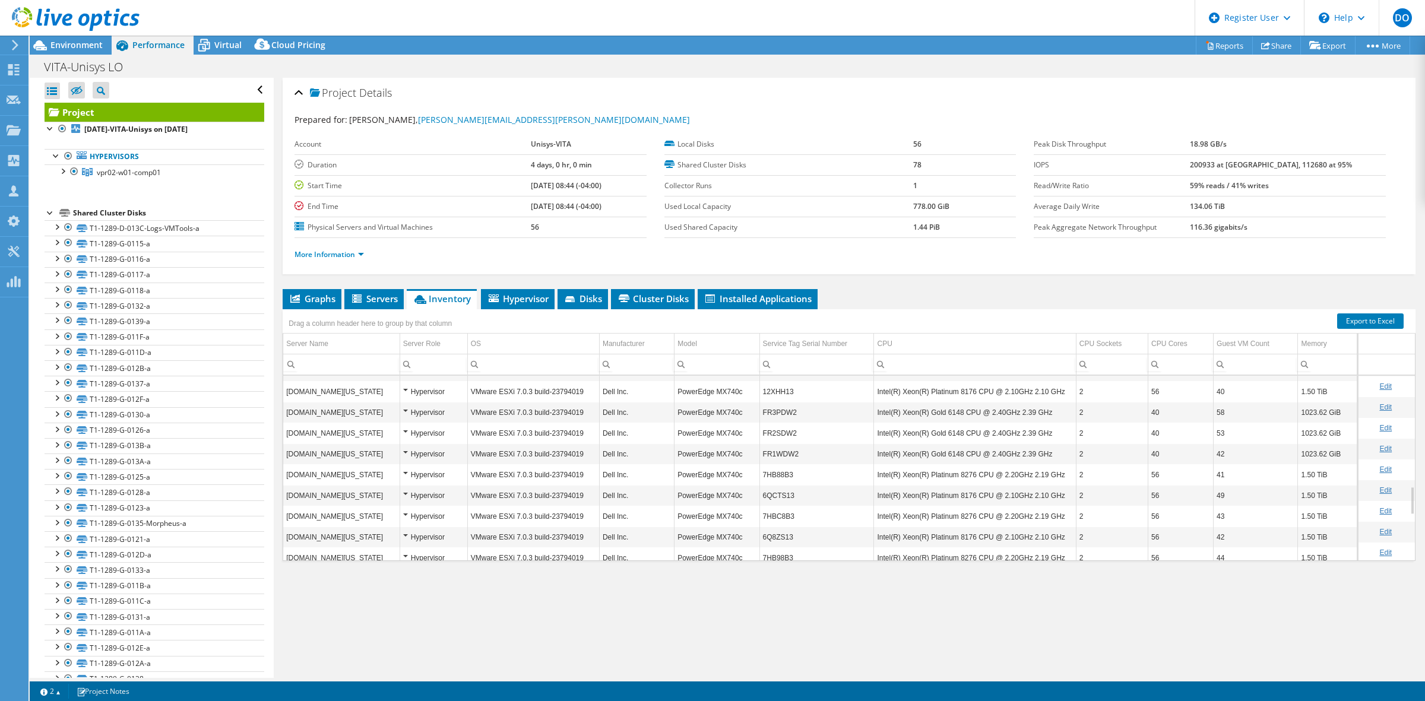
scroll to position [706, 0]
click at [78, 45] on span "Environment" at bounding box center [76, 44] width 52 height 11
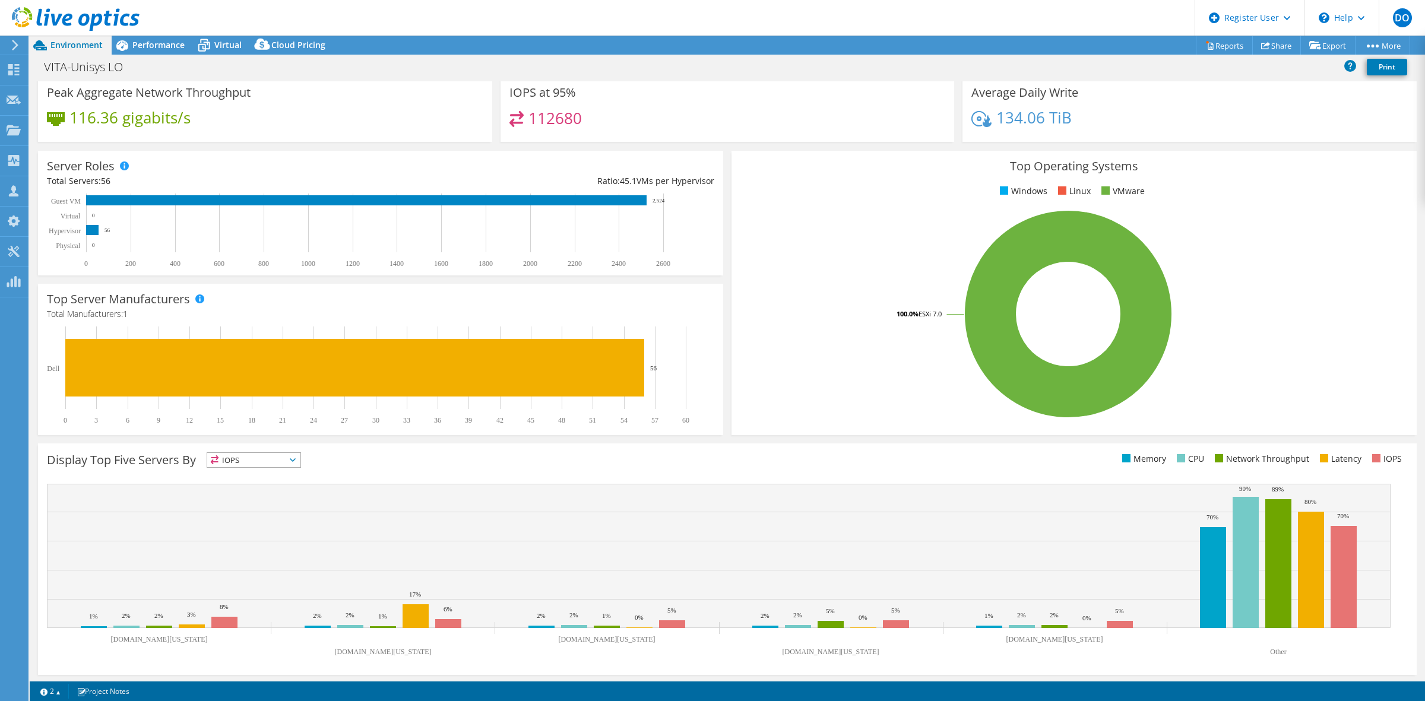
scroll to position [90, 0]
click at [161, 48] on span "Performance" at bounding box center [158, 44] width 52 height 11
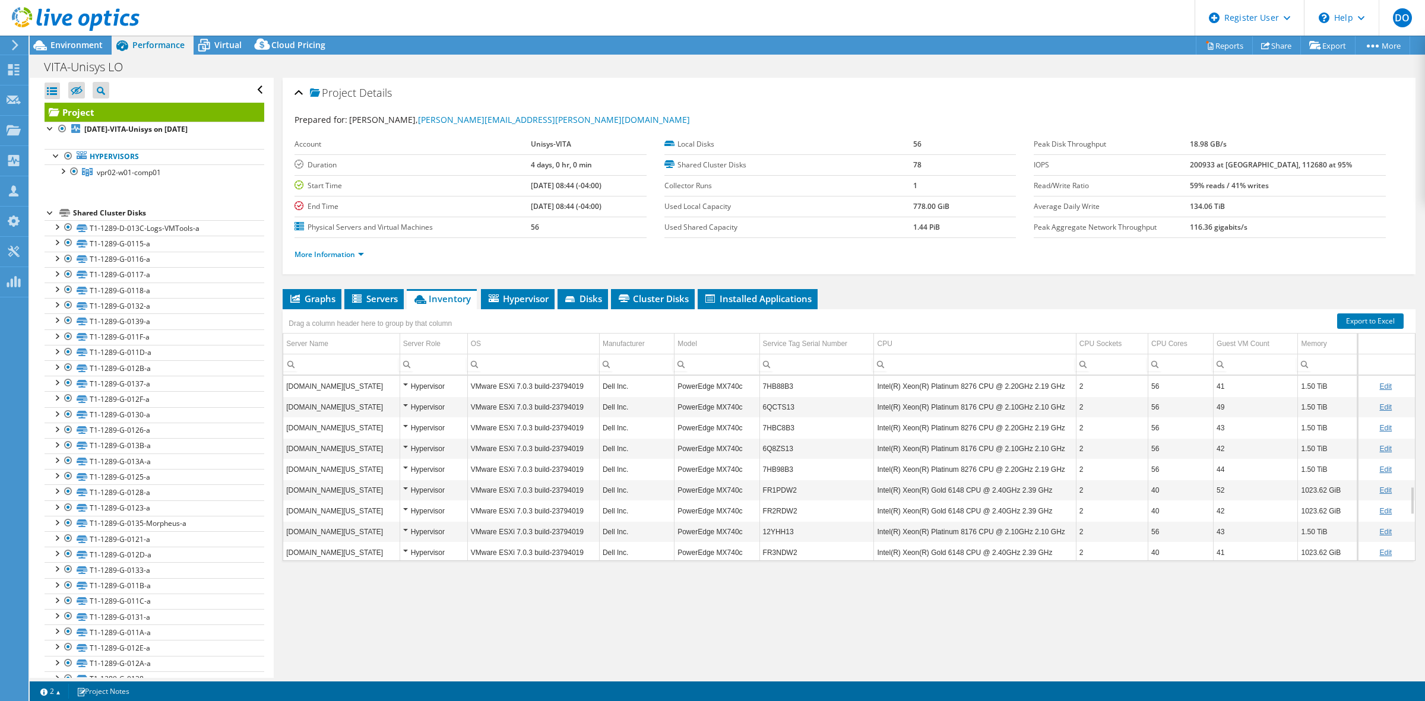
scroll to position [0, 0]
click at [313, 300] on span "Graphs" at bounding box center [311, 299] width 47 height 12
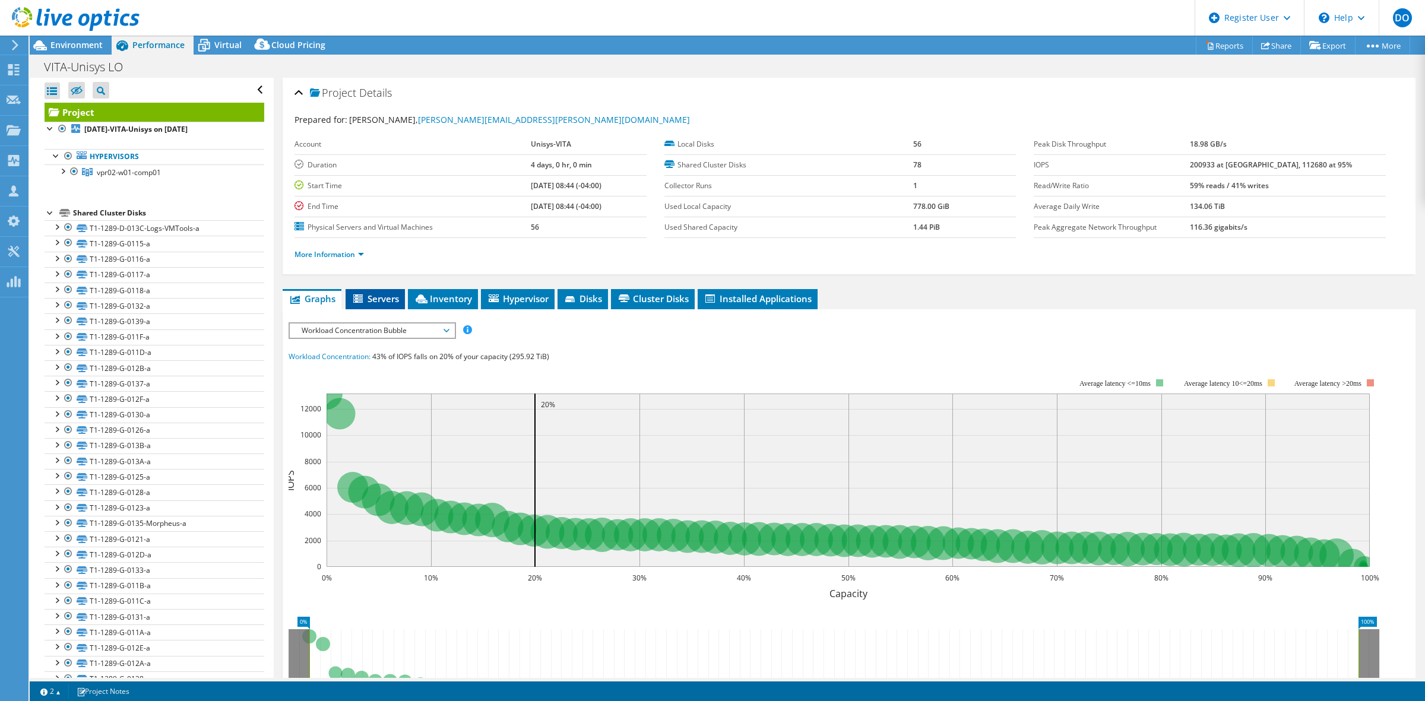
click at [376, 295] on span "Servers" at bounding box center [374, 299] width 47 height 12
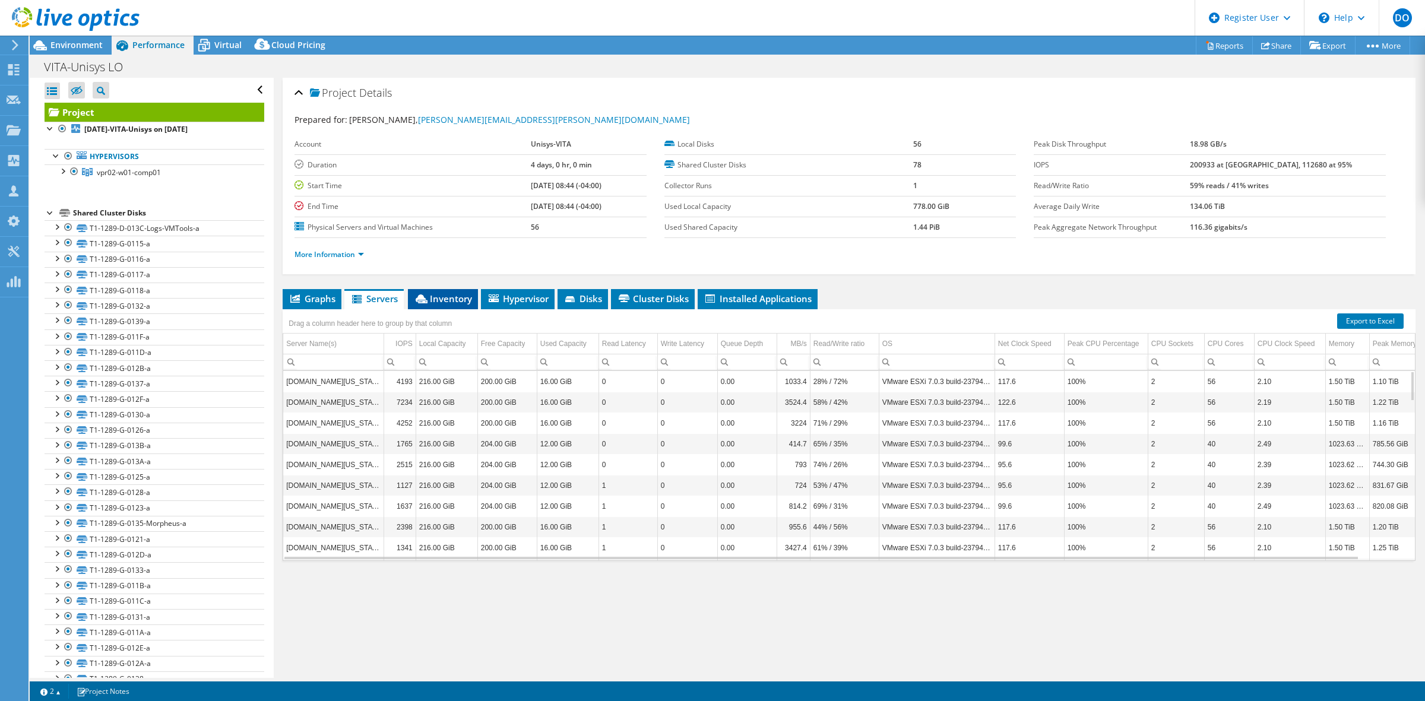
click at [461, 297] on span "Inventory" at bounding box center [443, 299] width 58 height 12
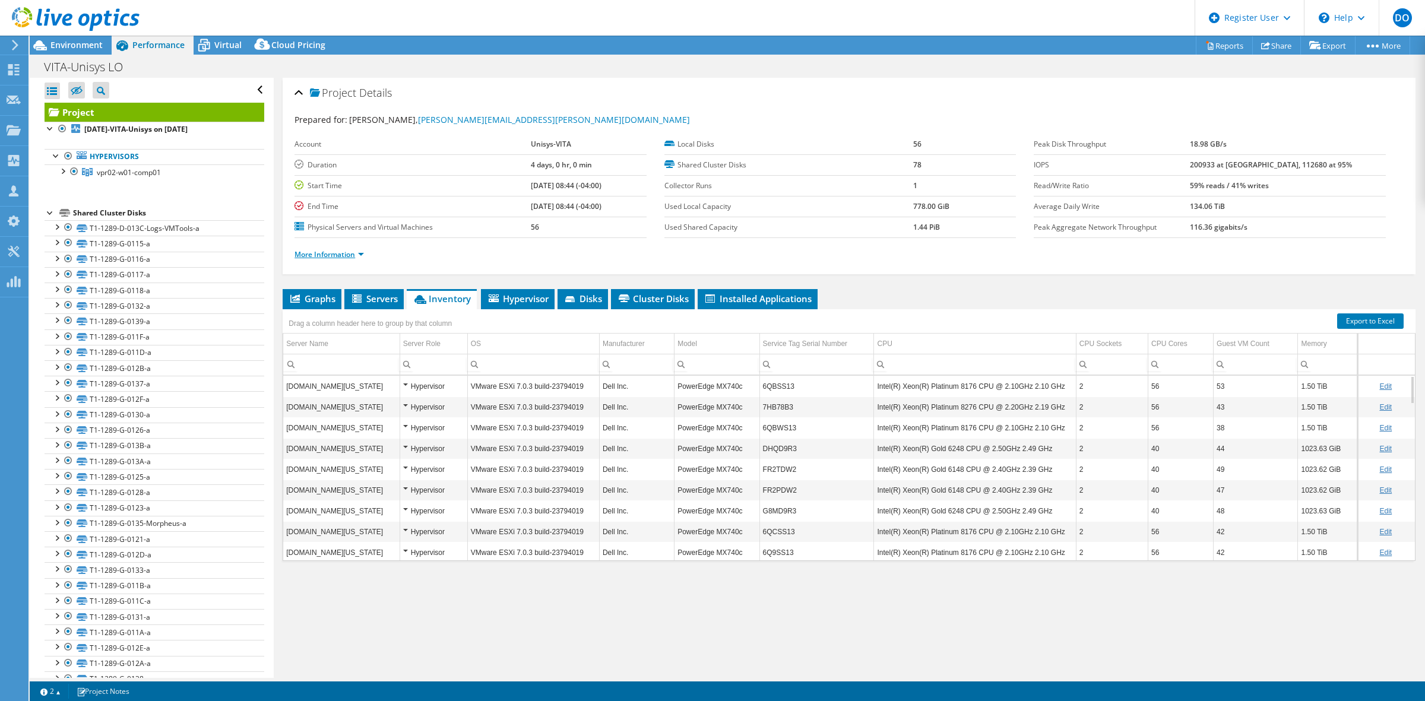
click at [363, 256] on link "More Information" at bounding box center [328, 254] width 69 height 10
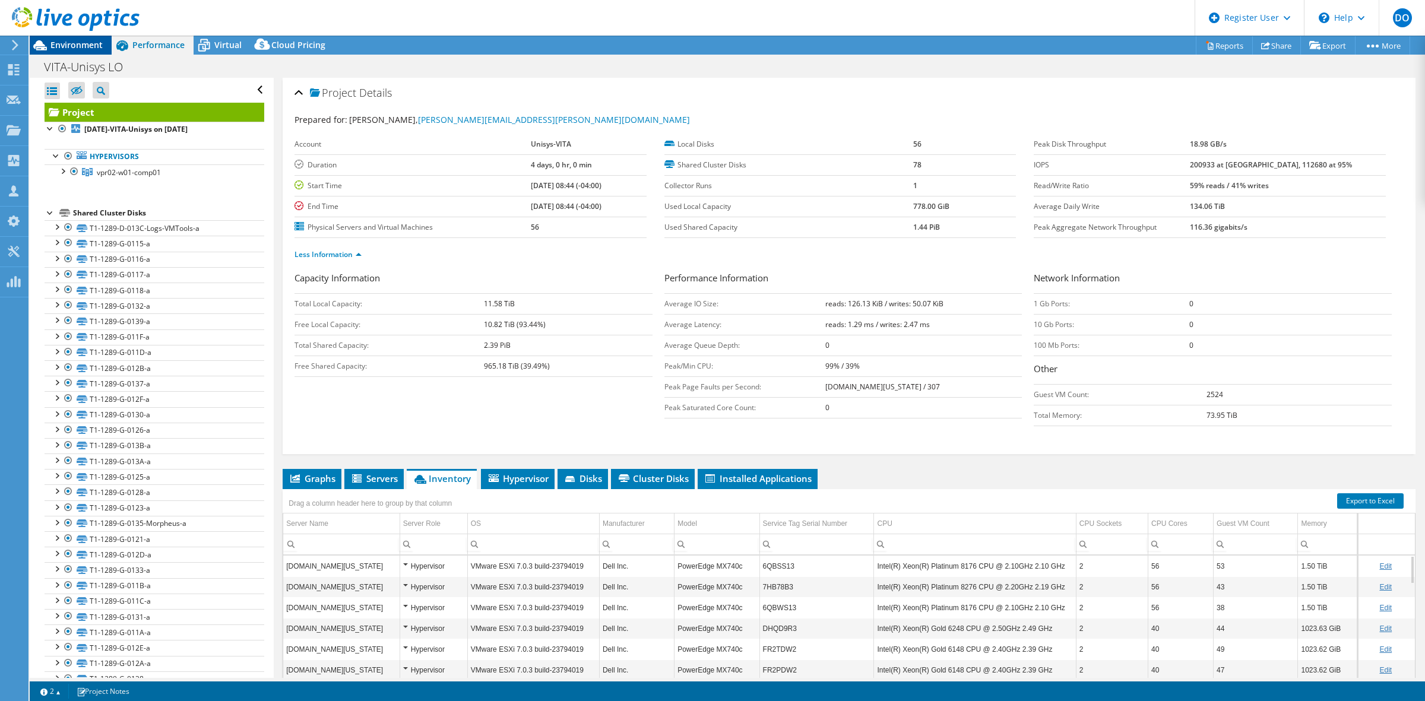
click at [78, 49] on span "Environment" at bounding box center [76, 44] width 52 height 11
